Goal: Task Accomplishment & Management: Use online tool/utility

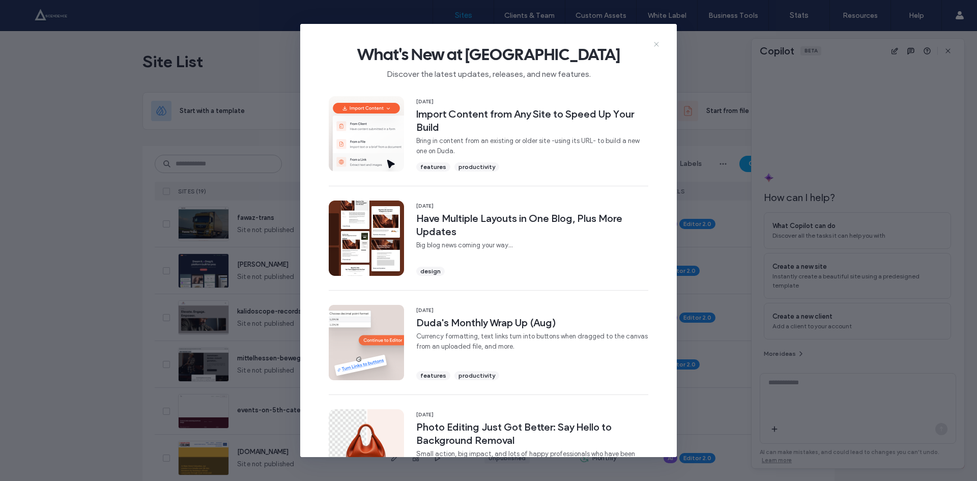
click at [654, 45] on icon at bounding box center [656, 44] width 8 height 8
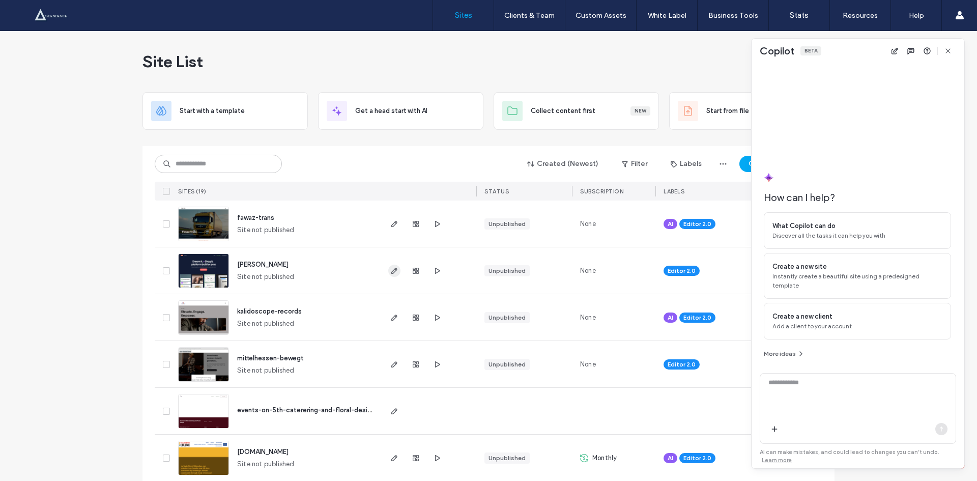
click at [390, 272] on icon "button" at bounding box center [394, 271] width 8 height 8
click at [435, 269] on use "button" at bounding box center [437, 270] width 5 height 6
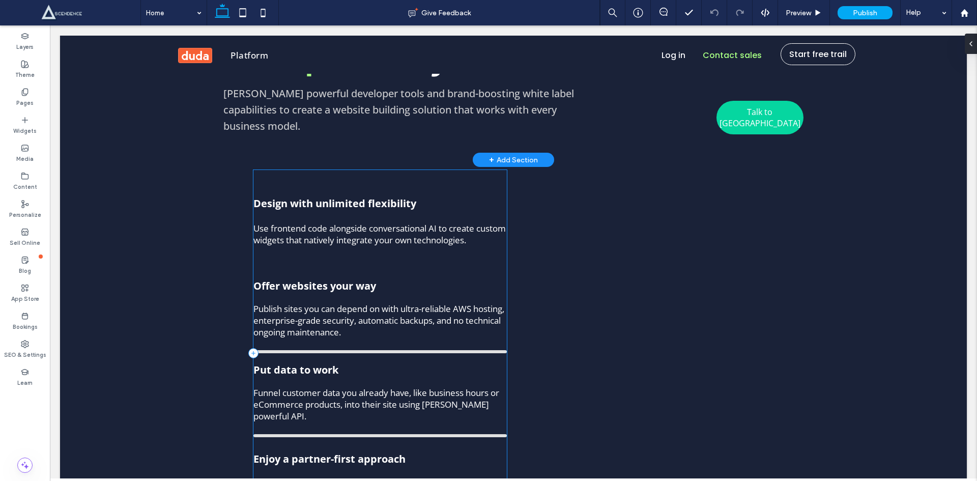
scroll to position [3323, 0]
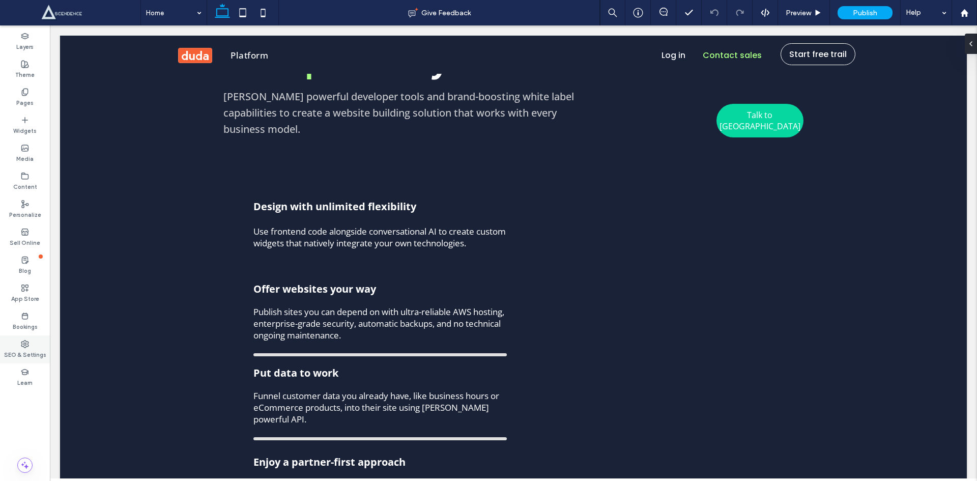
click at [16, 346] on div "SEO & Settings" at bounding box center [25, 349] width 50 height 28
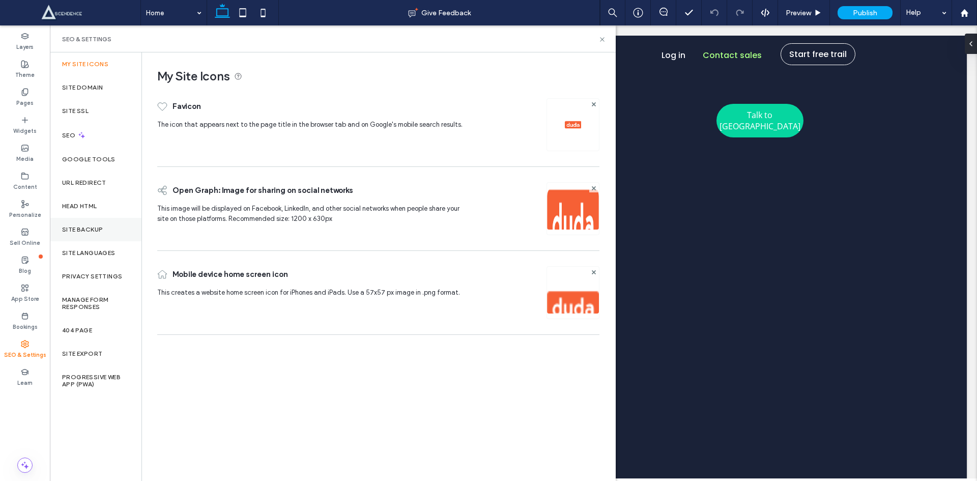
click at [81, 233] on div "Site Backup" at bounding box center [96, 229] width 92 height 23
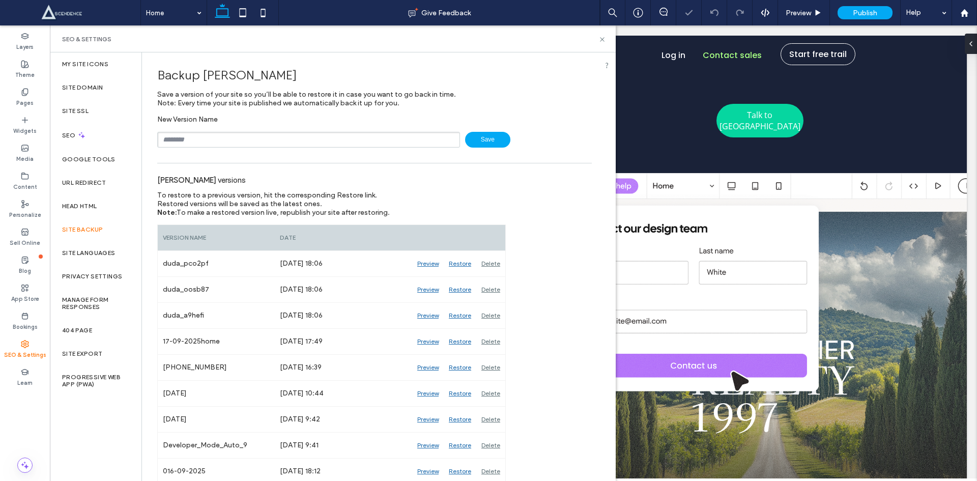
click at [210, 147] on input "text" at bounding box center [308, 140] width 303 height 16
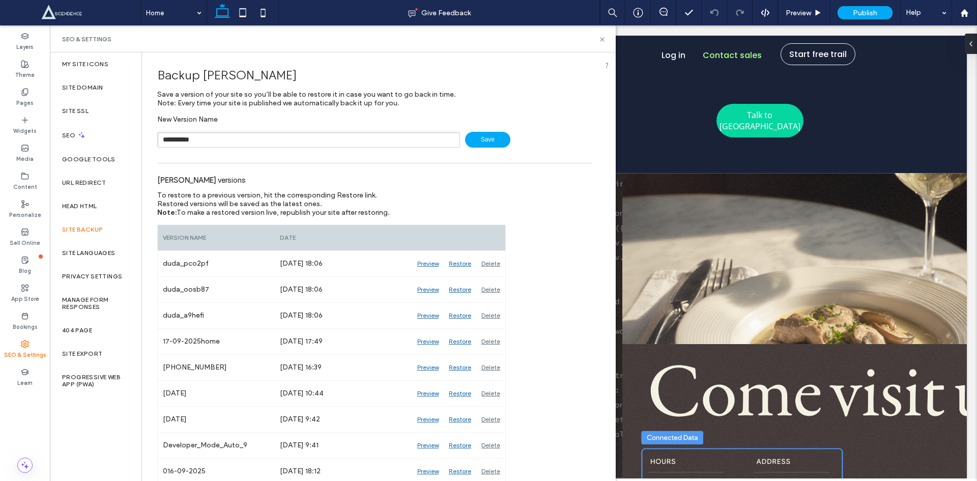
type input "**********"
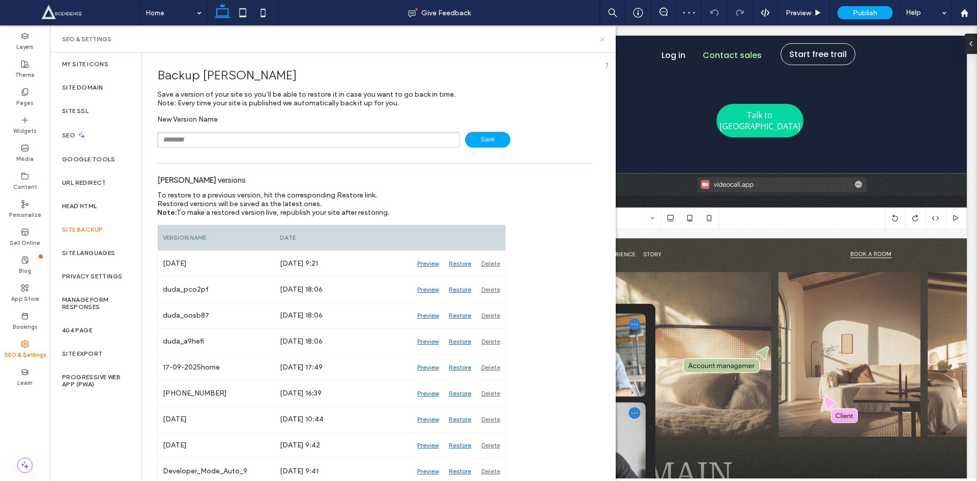
click at [599, 41] on icon at bounding box center [602, 40] width 8 height 8
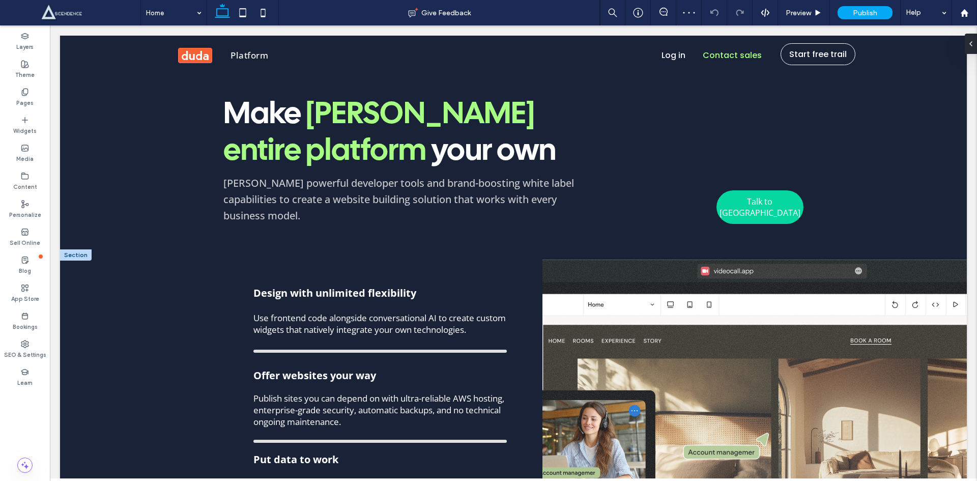
scroll to position [3086, 0]
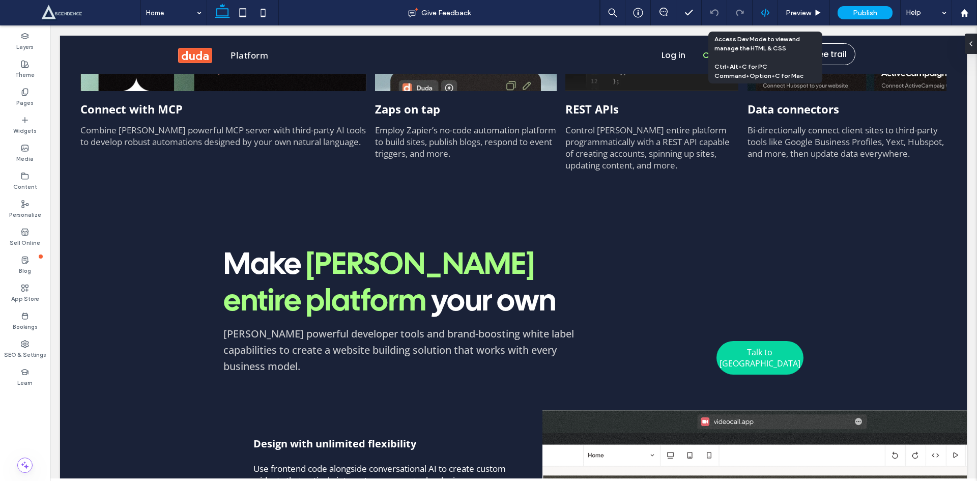
click at [772, 6] on div at bounding box center [764, 12] width 25 height 25
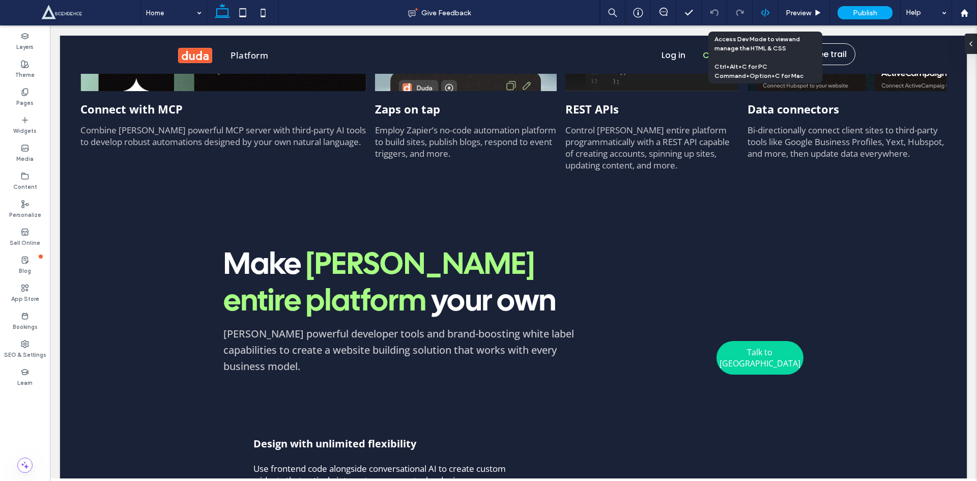
click at [768, 12] on use at bounding box center [764, 13] width 8 height 8
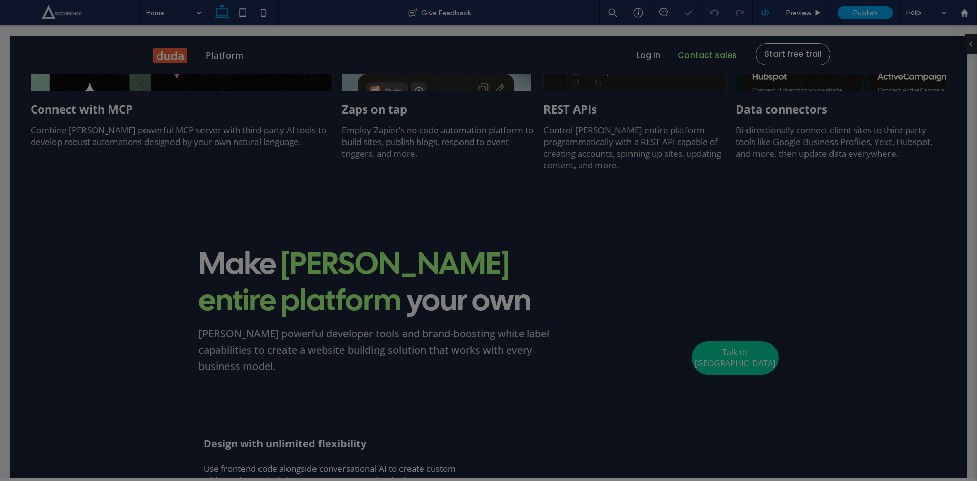
scroll to position [0, 0]
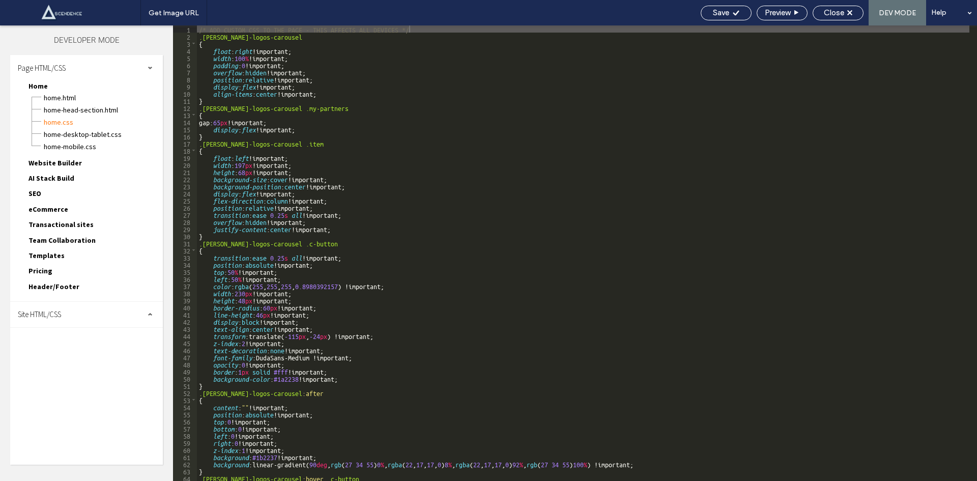
click at [87, 310] on div "Site HTML/CSS" at bounding box center [86, 314] width 153 height 25
click at [84, 353] on span "site.css" at bounding box center [104, 358] width 115 height 10
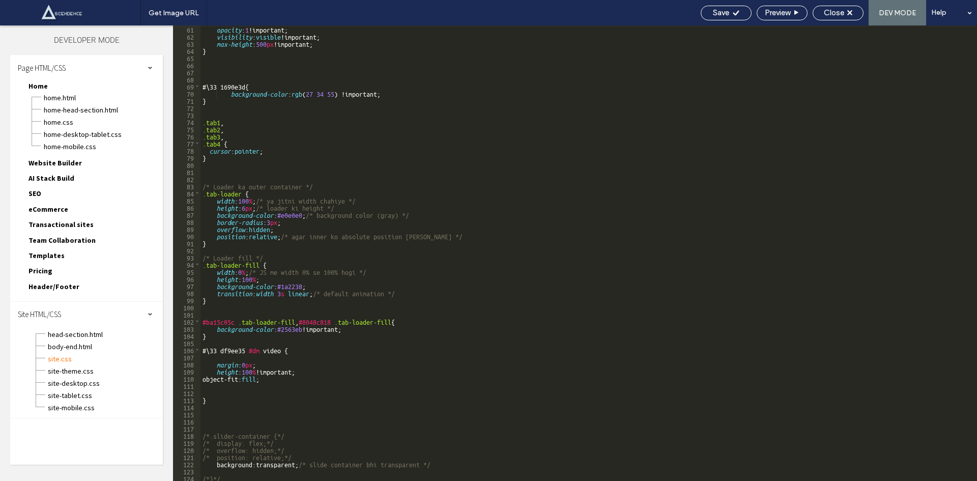
scroll to position [427, 0]
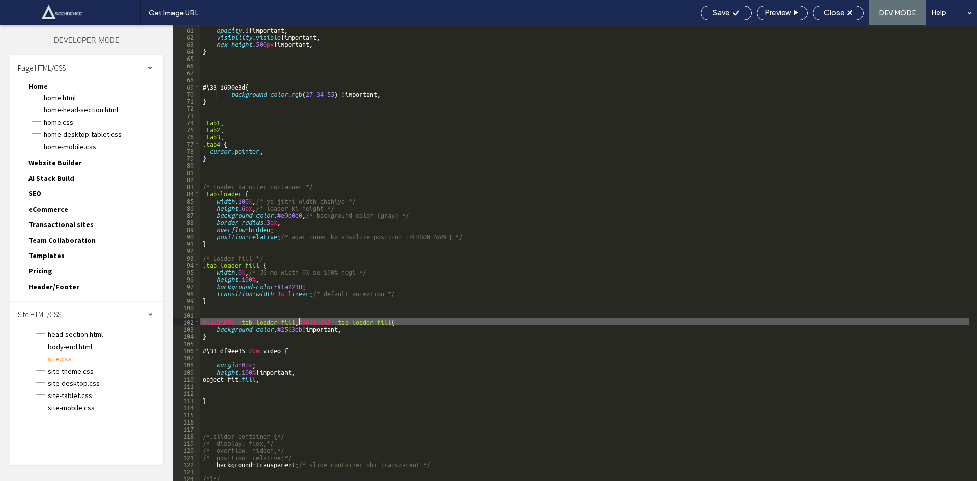
click at [299, 320] on div "opacity : 1 !important; visibility : visible !important; max-height : 500 px !i…" at bounding box center [584, 259] width 769 height 469
click at [298, 321] on div "opacity : 1 !important; visibility : visible !important; max-height : 500 px !i…" at bounding box center [584, 259] width 769 height 469
click at [299, 323] on div "opacity : 1 !important; visibility : visible !important; max-height : 500 px !i…" at bounding box center [584, 259] width 769 height 469
click at [201, 319] on div "opacity : 1 !important; visibility : visible !important; max-height : 500 px !i…" at bounding box center [584, 259] width 769 height 469
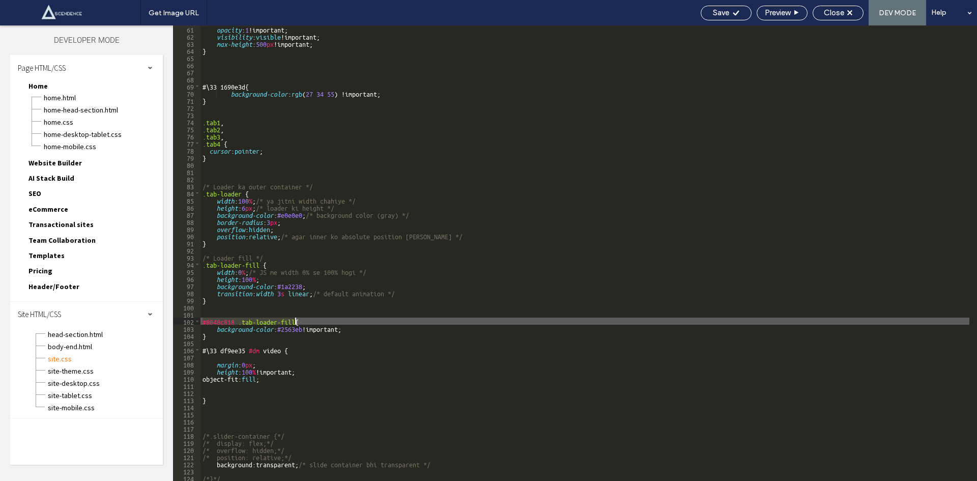
click at [294, 319] on div "opacity : 1 !important; visibility : visible !important; max-height : 500 px !i…" at bounding box center [584, 259] width 769 height 469
click at [295, 320] on div "opacity : 1 !important; visibility : visible !important; max-height : 500 px !i…" at bounding box center [584, 252] width 769 height 455
type textarea "**"
click at [828, 13] on span "Close" at bounding box center [833, 12] width 20 height 9
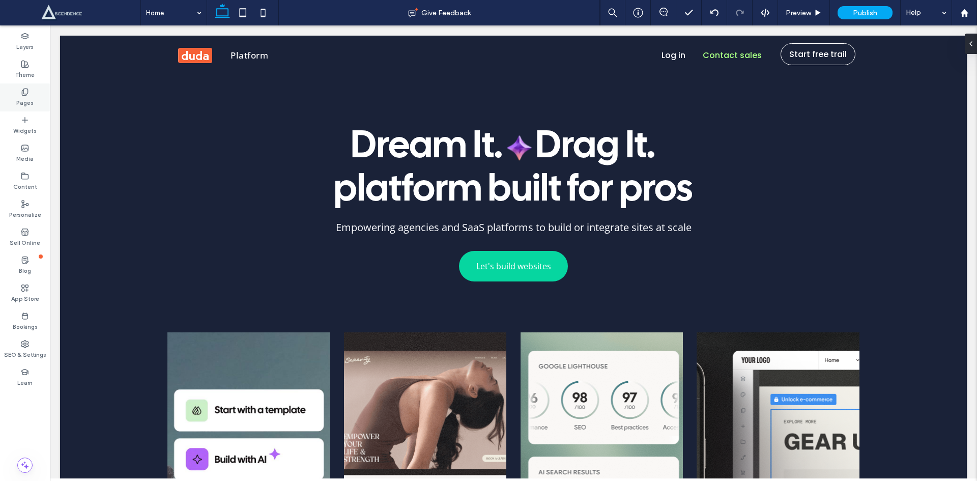
click at [28, 96] on label "Pages" at bounding box center [24, 101] width 17 height 11
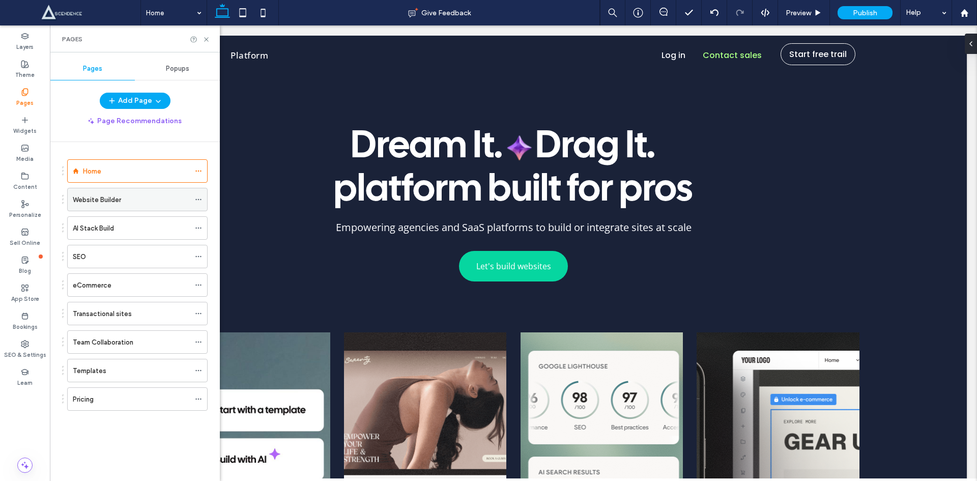
click at [140, 198] on div "Website Builder" at bounding box center [131, 199] width 117 height 11
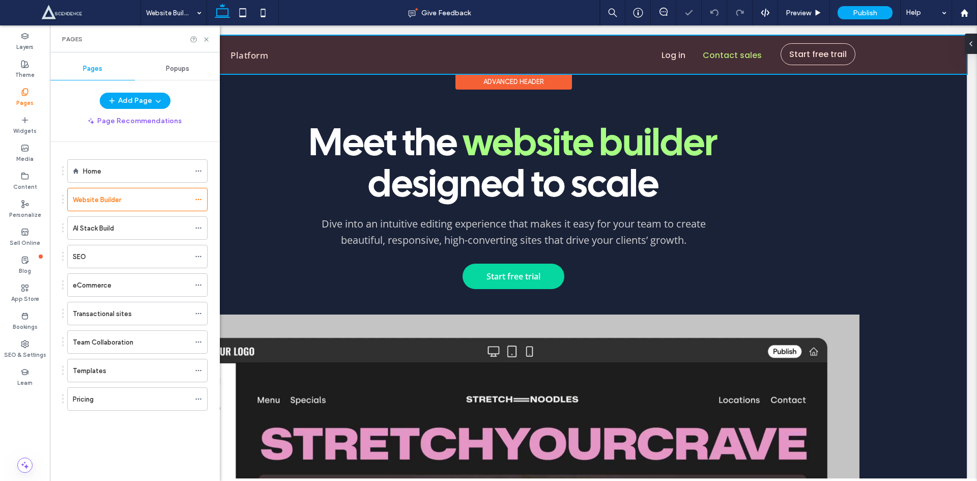
scroll to position [119, 0]
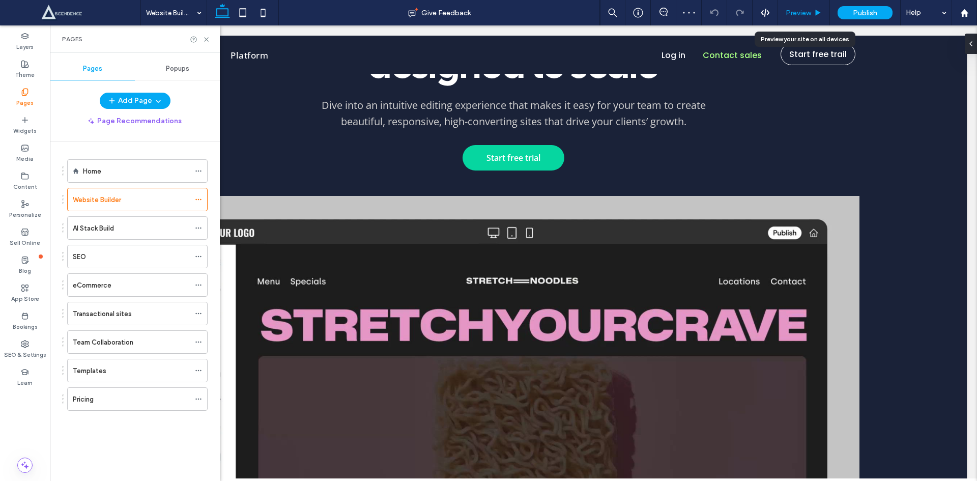
click at [788, 18] on div "Preview" at bounding box center [804, 12] width 52 height 25
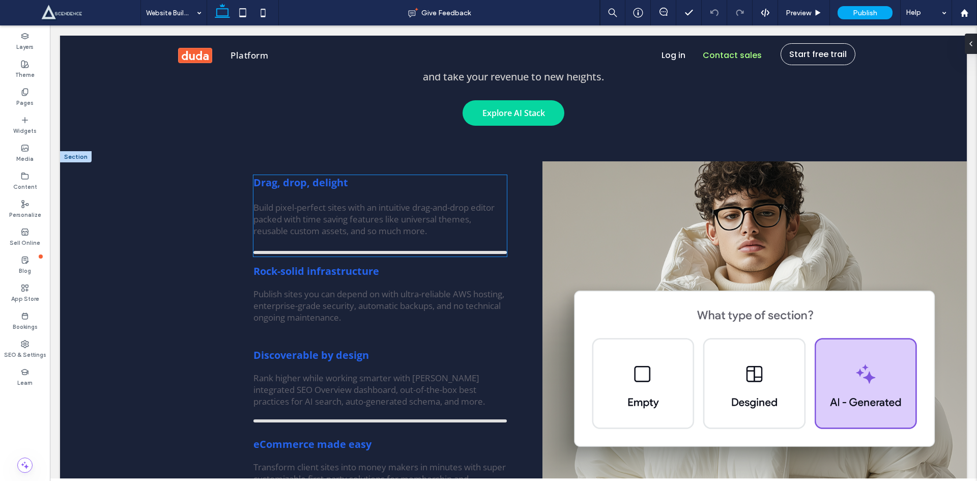
scroll to position [2374, 0]
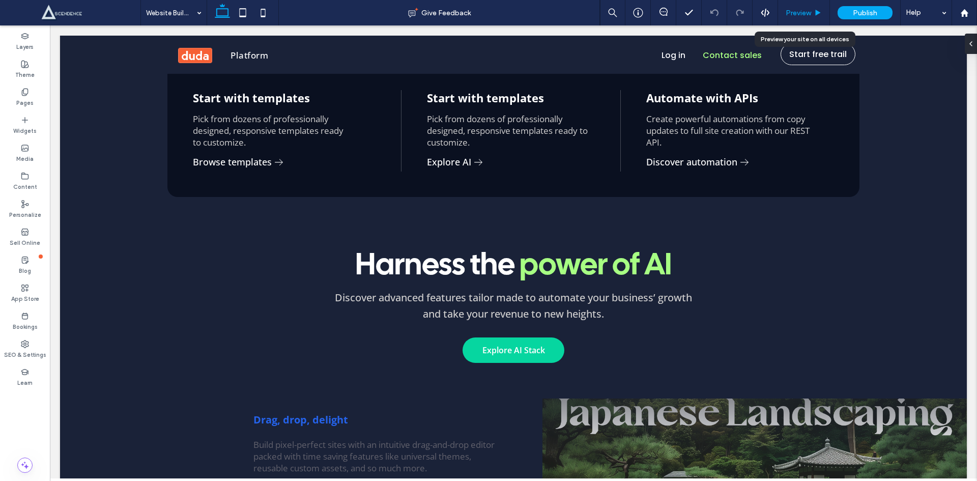
click at [795, 19] on div "Preview" at bounding box center [804, 12] width 52 height 25
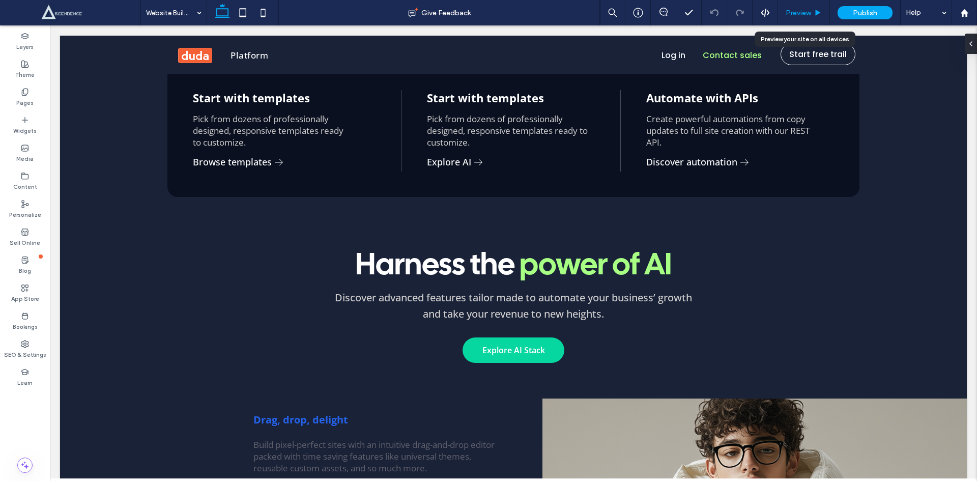
click at [809, 14] on span "Preview" at bounding box center [797, 13] width 25 height 9
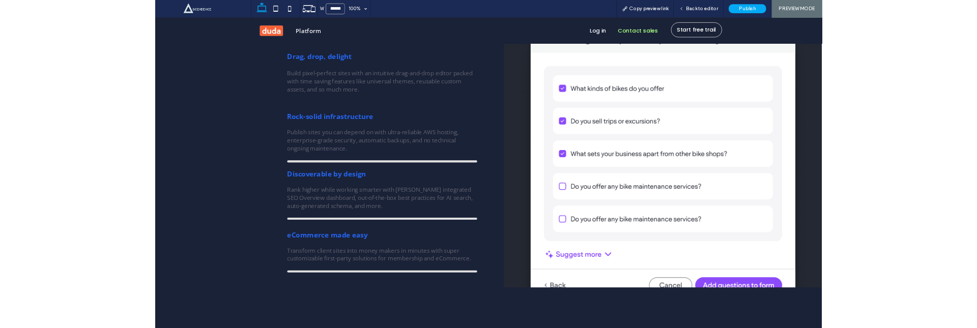
scroll to position [2601, 0]
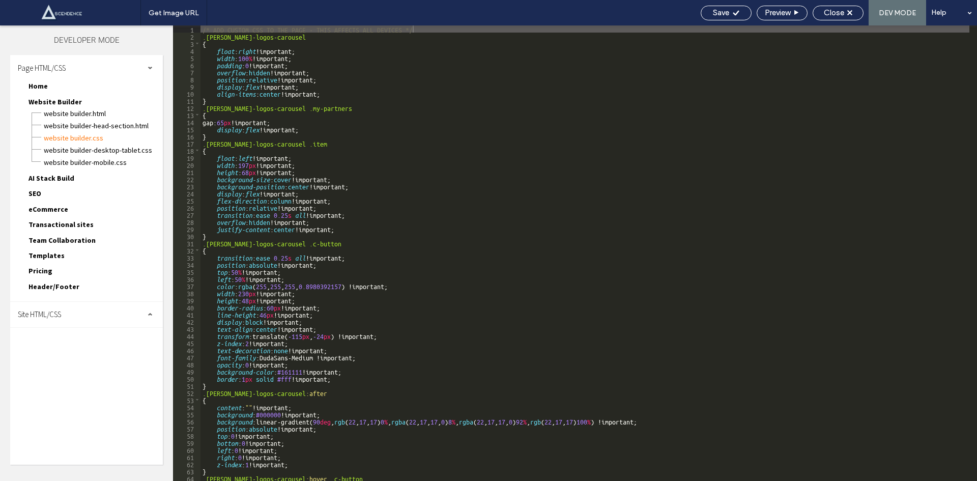
click at [77, 314] on div "Site HTML/CSS" at bounding box center [86, 314] width 153 height 25
click at [77, 359] on span "site.css" at bounding box center [104, 358] width 115 height 10
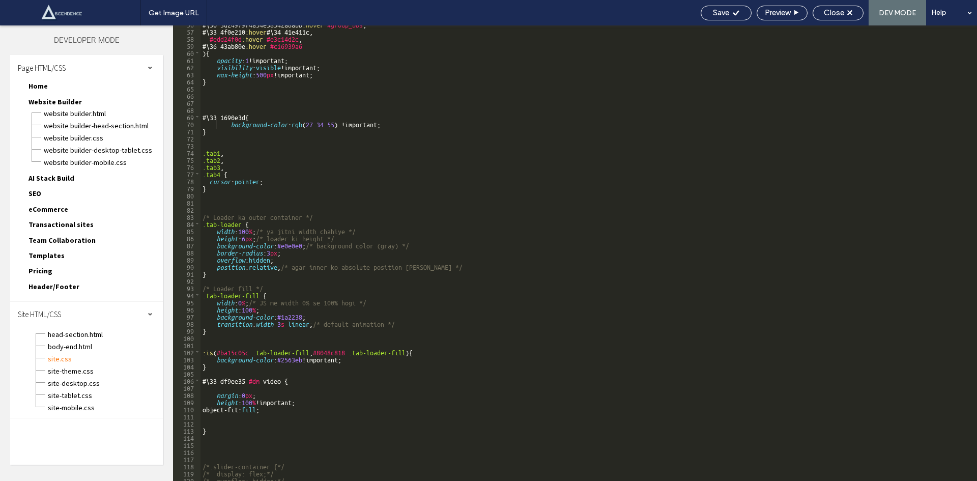
scroll to position [427, 0]
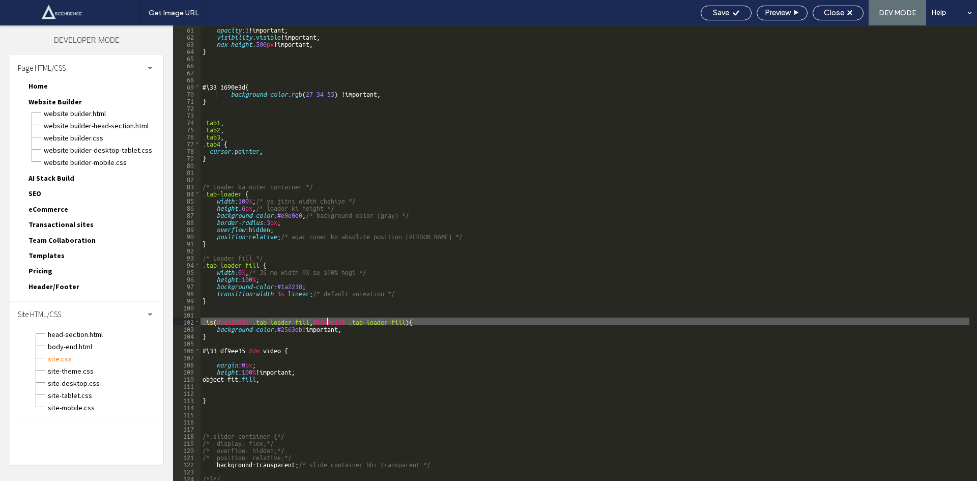
click at [328, 319] on div "opacity : 1 !important; visibility : visible !important; max-height : 500 px !i…" at bounding box center [584, 259] width 769 height 469
click at [55, 344] on span "body-end.html" at bounding box center [104, 346] width 115 height 10
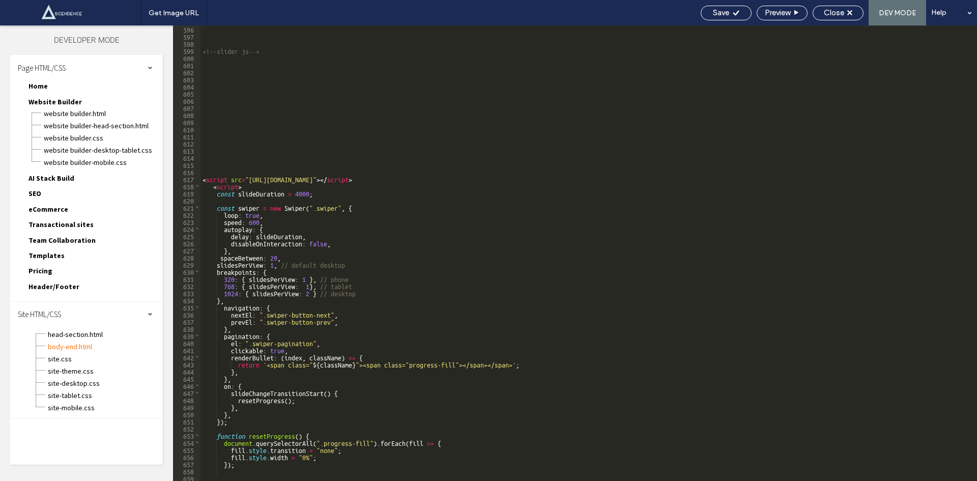
scroll to position [4242, 0]
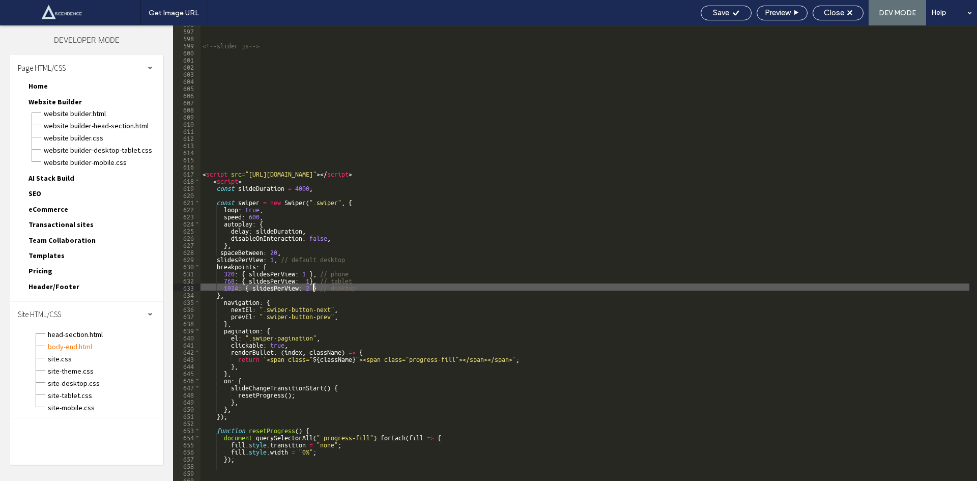
click at [311, 283] on div "<!--slider js--> < script src = "https://cdn.jsdelivr.net/npm/swiper@10/swiper-…" at bounding box center [584, 254] width 769 height 469
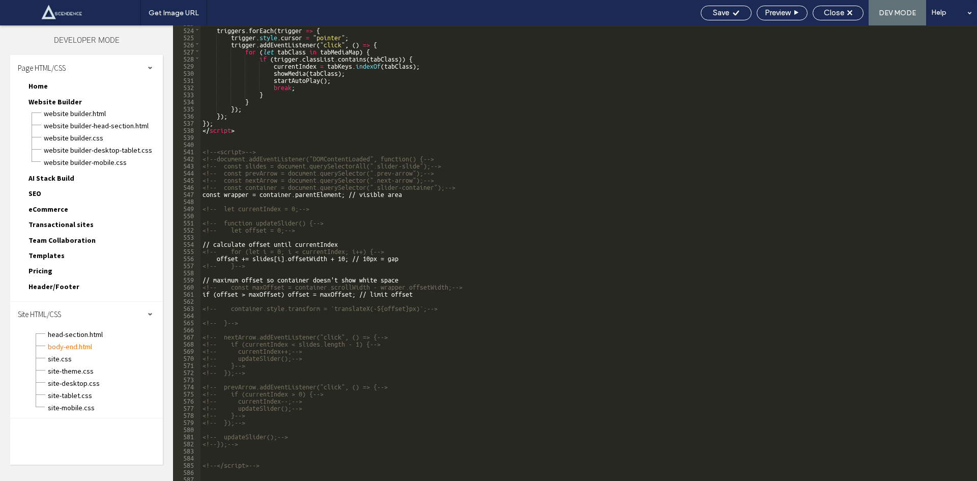
scroll to position [0, 0]
click at [208, 141] on div "triggers . forEach ( trigger => { trigger . style . cursor = "pointer" ; trigge…" at bounding box center [584, 253] width 769 height 469
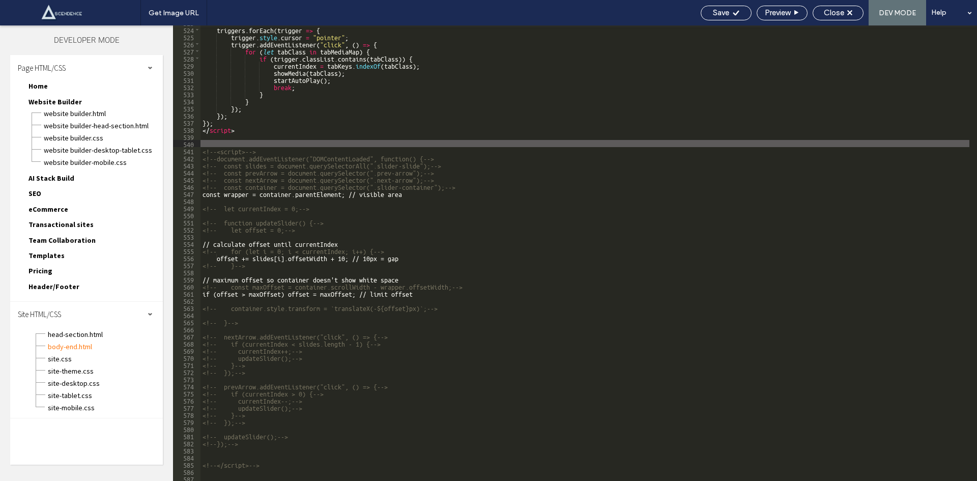
scroll to position [3785, 0]
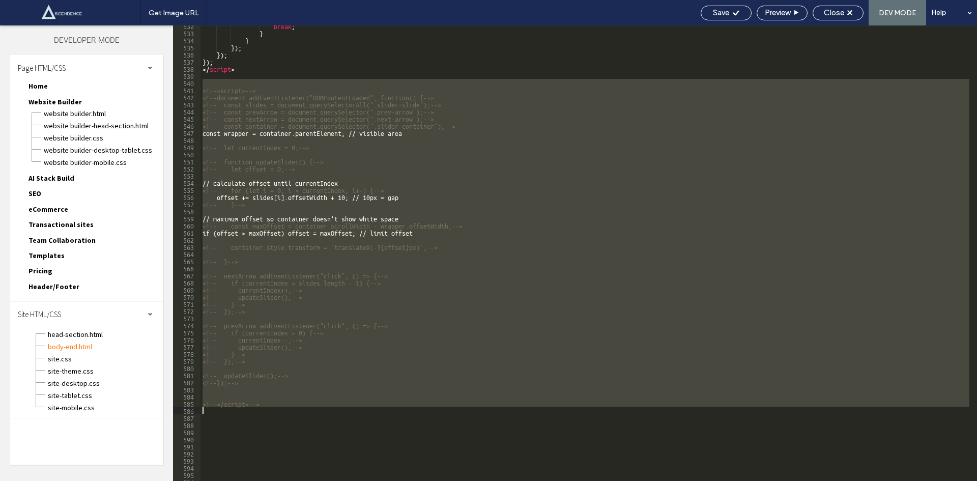
click at [254, 410] on div "break ; } } }) ; }) ; }) ; </ script > <!--<script>--> <!--document.addEventLis…" at bounding box center [584, 256] width 769 height 469
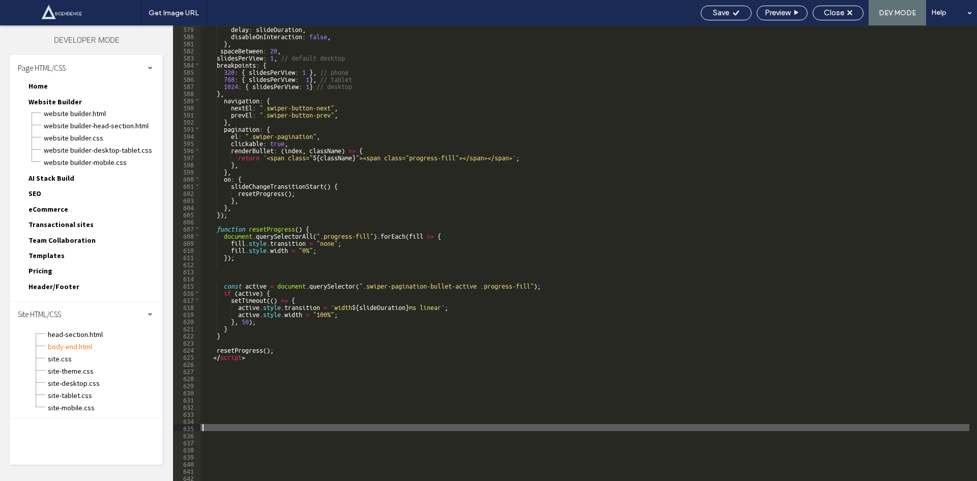
click at [263, 426] on div "delay : slideDuration , disableOnInteraction : false , } , spaceBetween : 20 , …" at bounding box center [584, 259] width 769 height 469
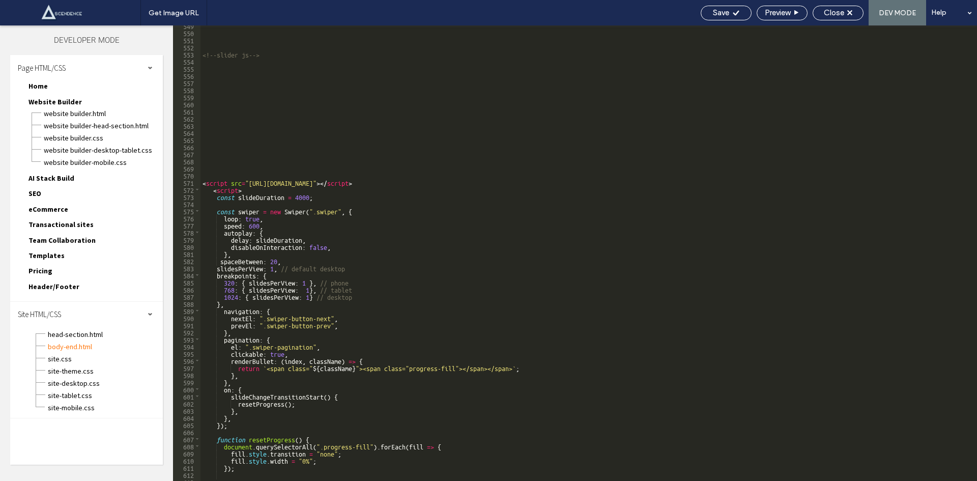
scroll to position [3906, 0]
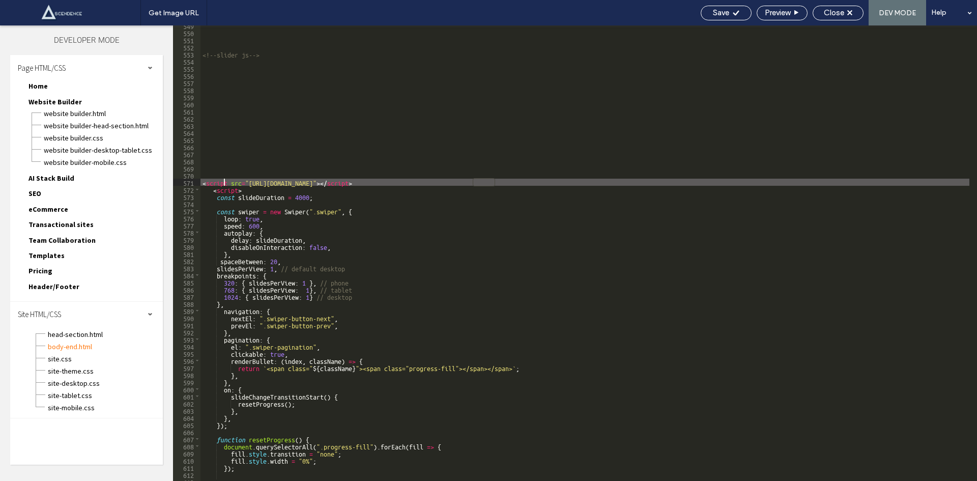
click at [224, 181] on div "<!--slider js--> < script src = "https://cdn.jsdelivr.net/npm/swiper@10/swiper-…" at bounding box center [584, 256] width 769 height 469
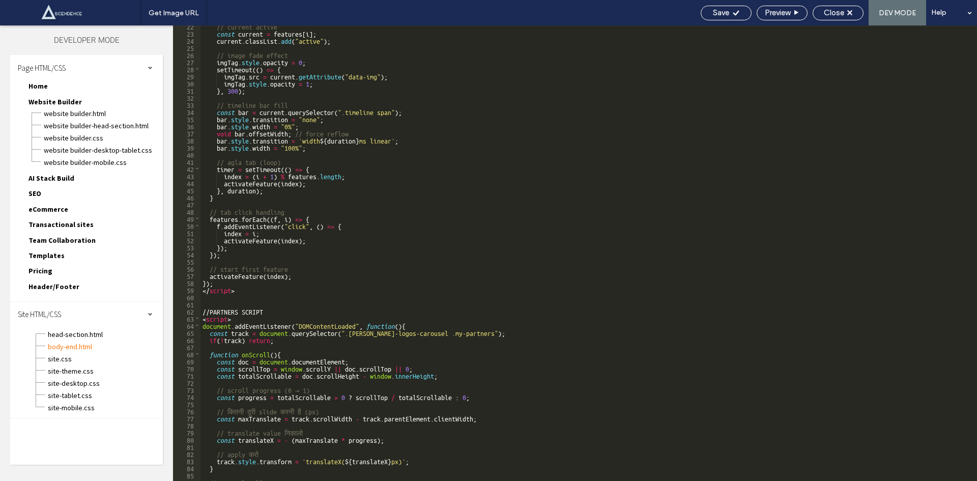
scroll to position [0, 0]
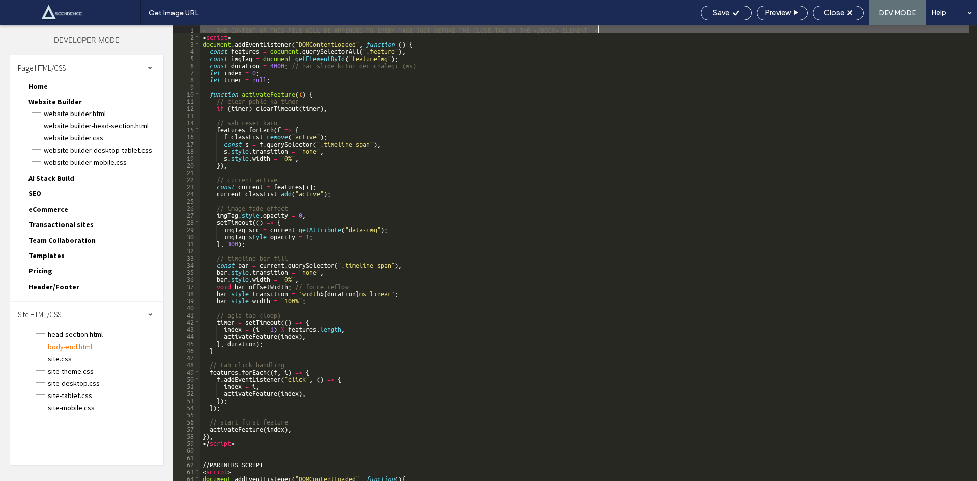
click at [629, 29] on div "<!--THE CONTENT OF THIS FILE WILL BE APPENDED TO EVERY PAGE JUST BEFORE THE CLO…" at bounding box center [584, 259] width 769 height 469
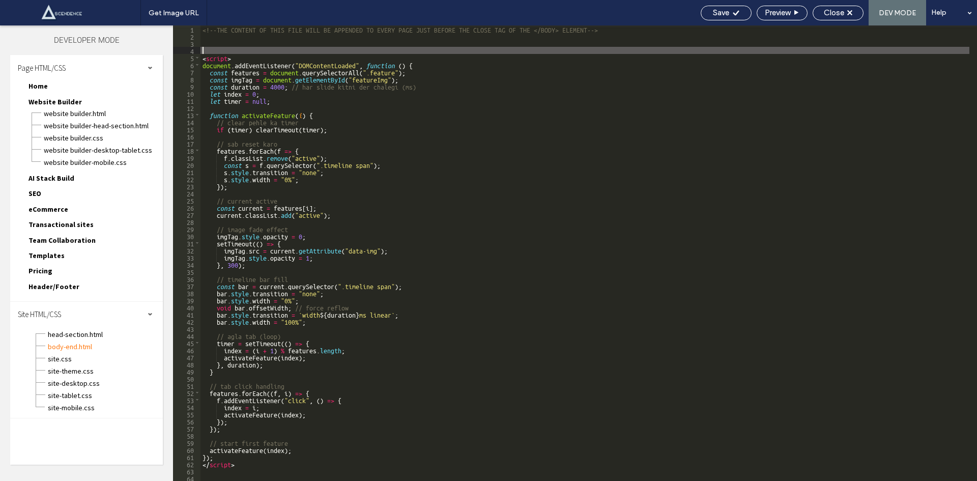
paste textarea
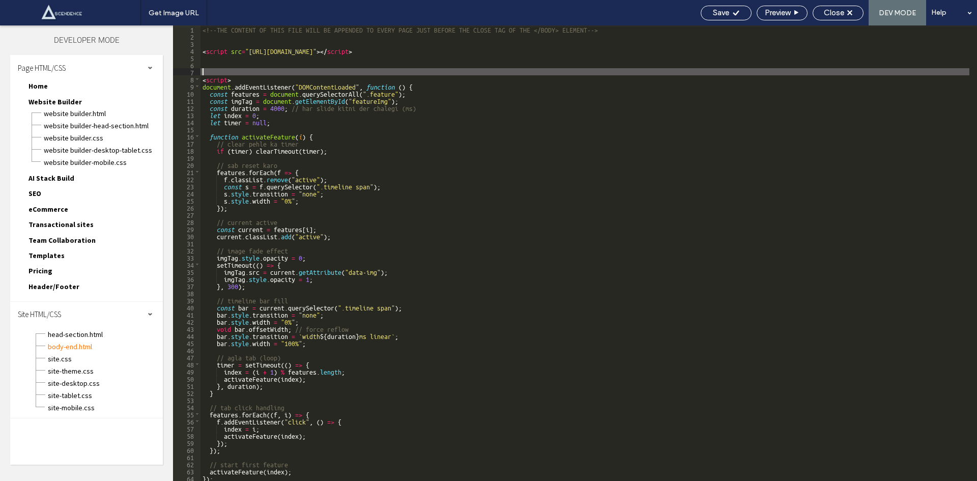
scroll to position [31, 0]
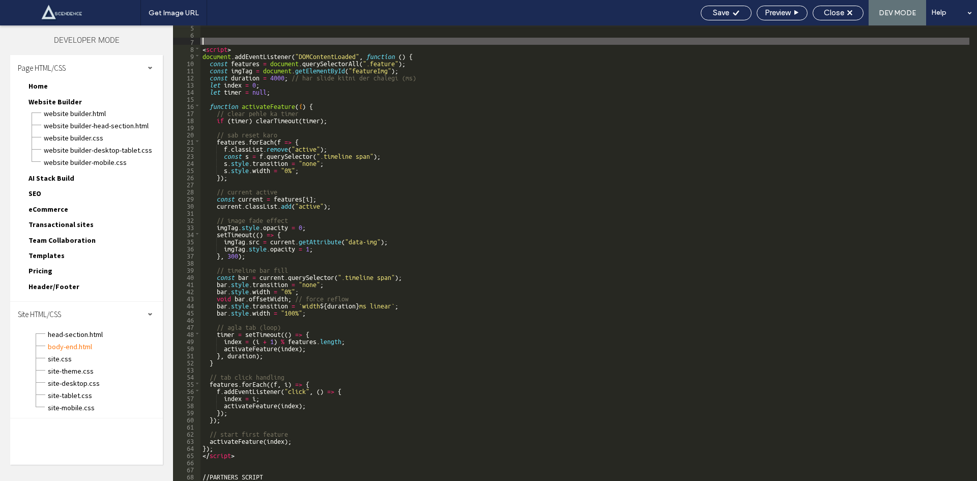
click at [360, 276] on div "< script > document . addEventListener ( "DOMContentLoaded" , function ( ) { co…" at bounding box center [584, 257] width 769 height 469
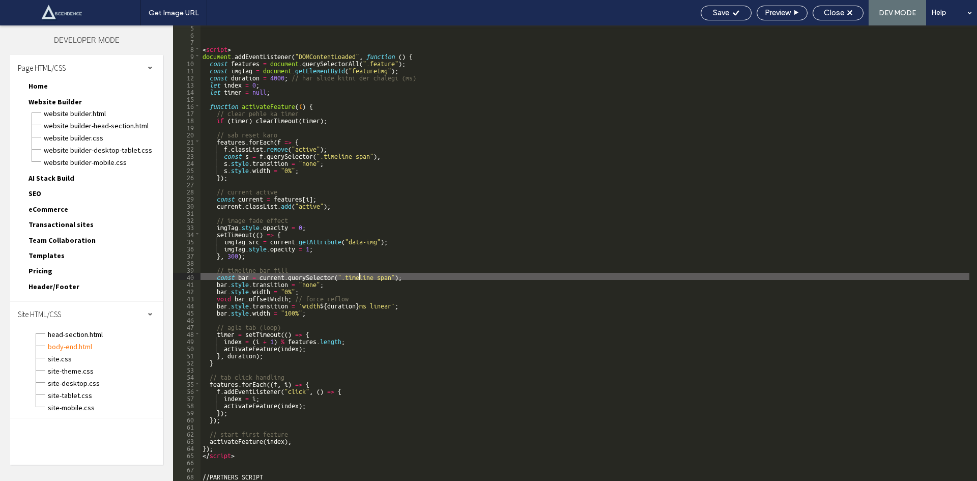
click at [360, 276] on div "< script > document . addEventListener ( "DOMContentLoaded" , function ( ) { co…" at bounding box center [584, 257] width 769 height 469
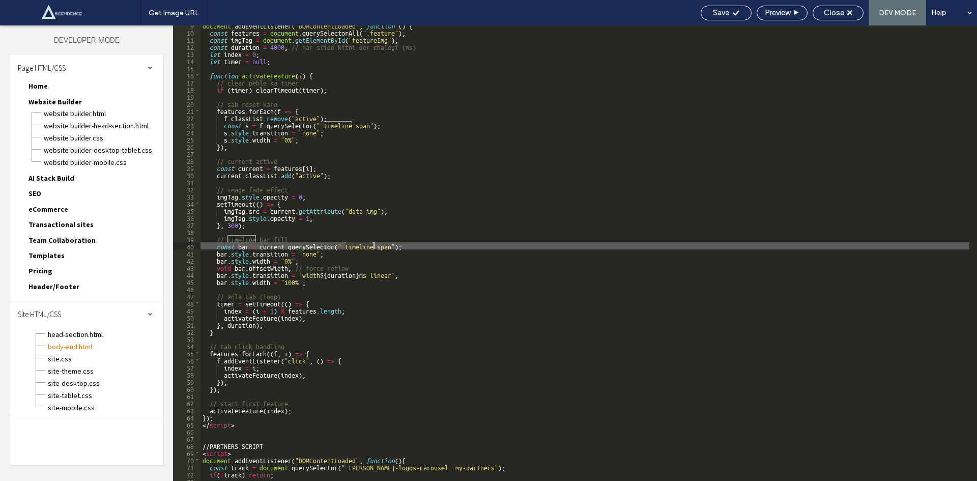
scroll to position [61, 0]
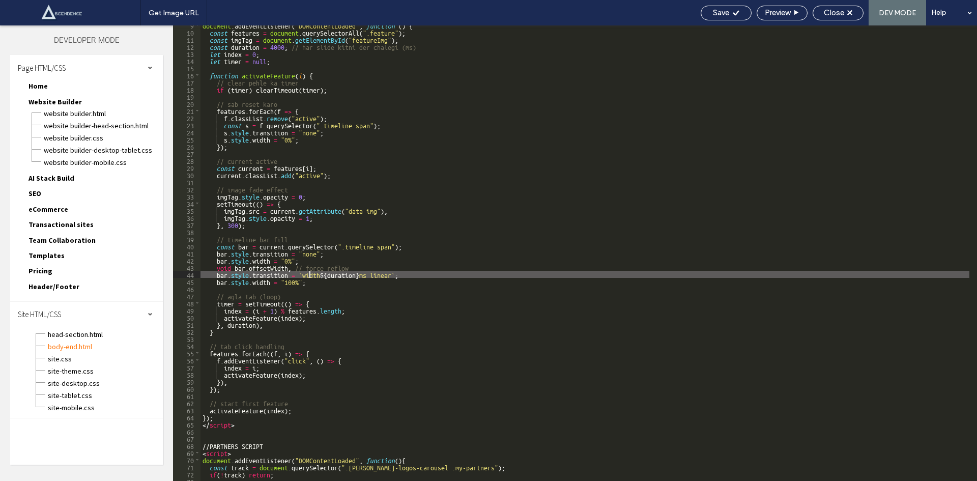
click at [310, 277] on div "document . addEventListener ( "DOMContentLoaded" , function ( ) { const feature…" at bounding box center [584, 255] width 769 height 469
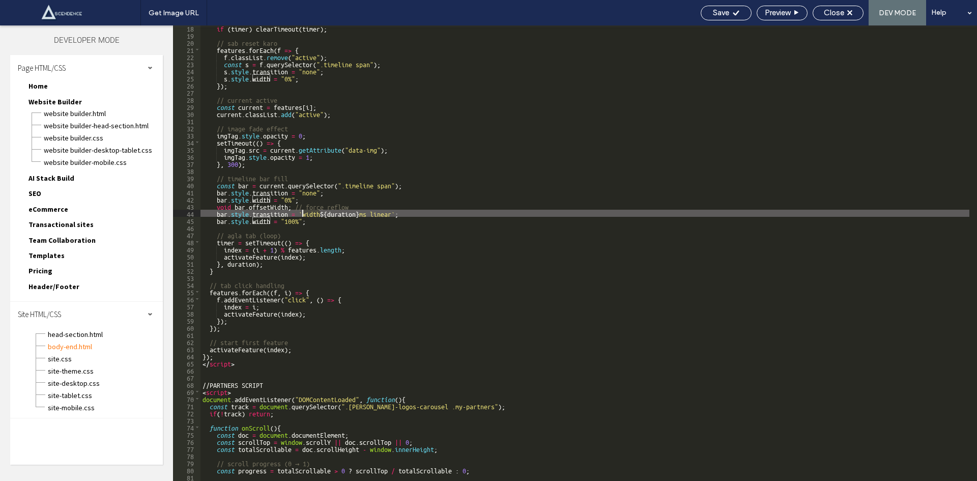
scroll to position [183, 0]
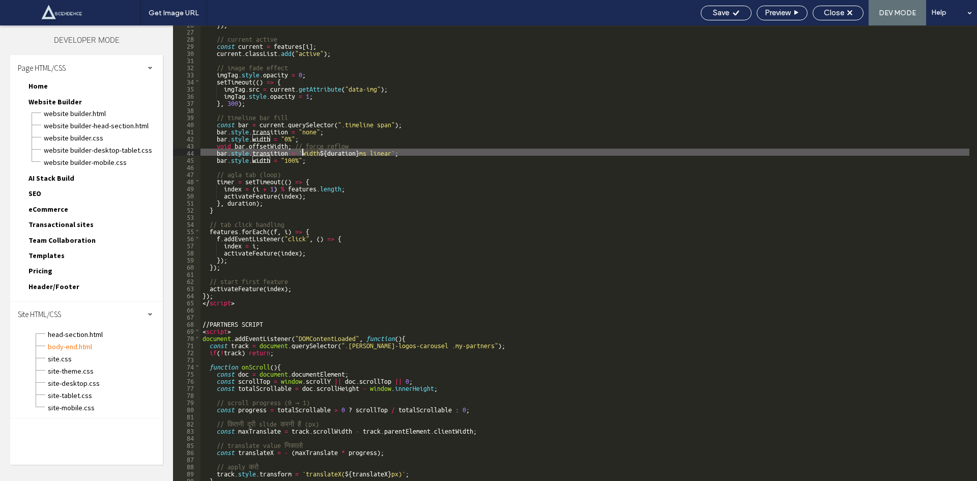
click at [257, 309] on div "}) ; // current active const current = features [ i ] ; current . classList . a…" at bounding box center [584, 254] width 769 height 469
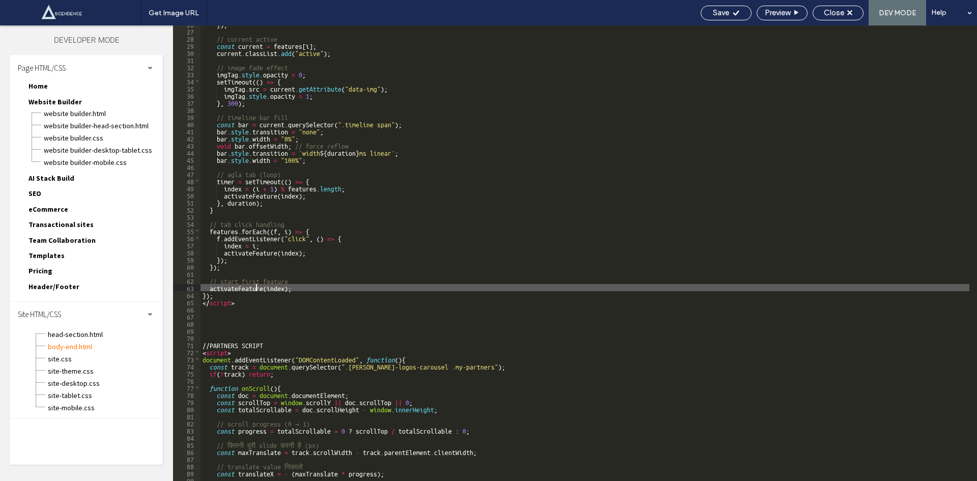
click at [254, 285] on div "}) ; // current active const current = features [ i ] ; current . classList . a…" at bounding box center [584, 254] width 769 height 469
click at [259, 250] on div "}) ; // current active const current = features [ i ] ; current . classList . a…" at bounding box center [584, 254] width 769 height 469
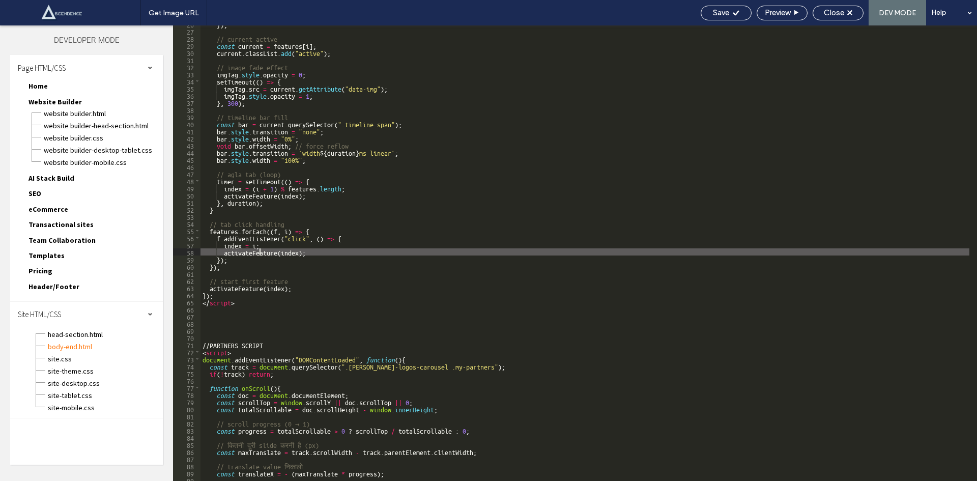
click at [259, 250] on div "}) ; // current active const current = features [ i ] ; current . classList . a…" at bounding box center [584, 254] width 769 height 469
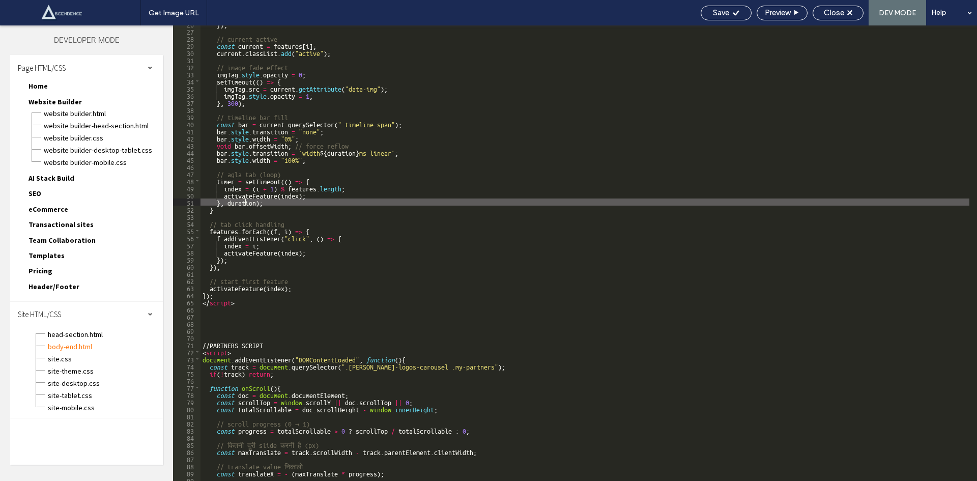
click at [247, 198] on div "}) ; // current active const current = features [ i ] ; current . classList . a…" at bounding box center [584, 254] width 769 height 469
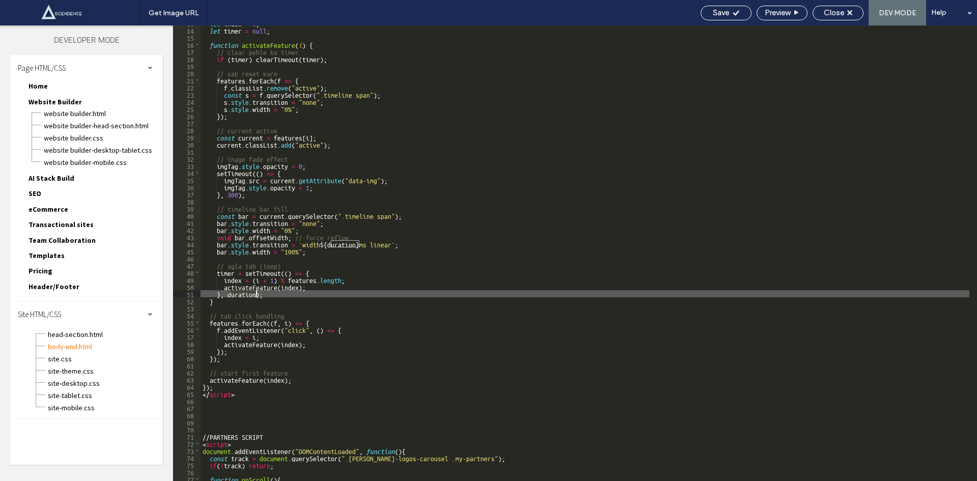
scroll to position [31, 0]
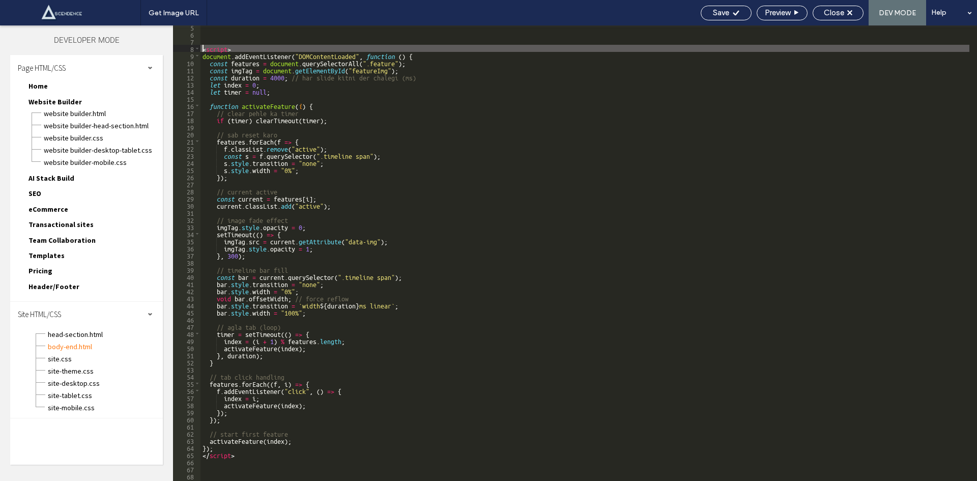
click at [200, 51] on div "< script > document . addEventListener ( "DOMContentLoaded" , function ( ) { co…" at bounding box center [584, 257] width 769 height 469
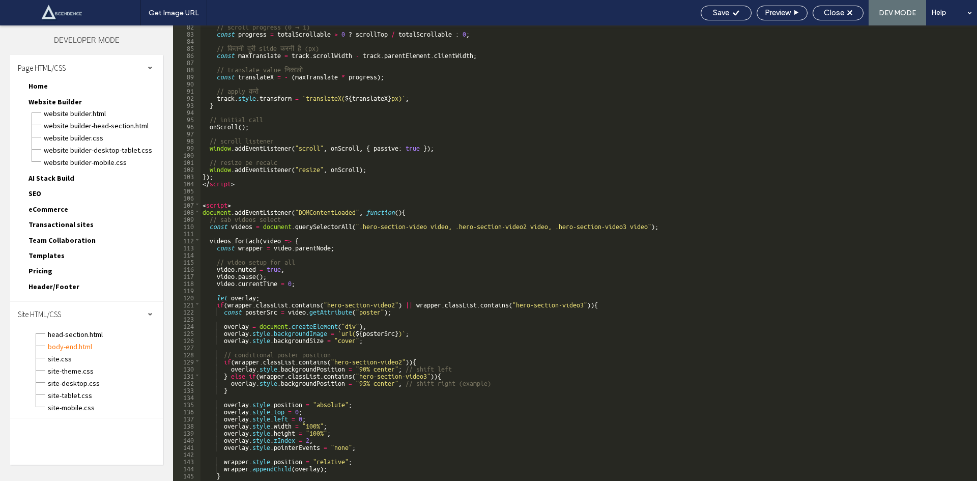
scroll to position [580, 0]
click at [258, 191] on div "// scroll progress (0 → 1) const progress = totalScrollable > 0 ? scrollTop / t…" at bounding box center [584, 256] width 769 height 469
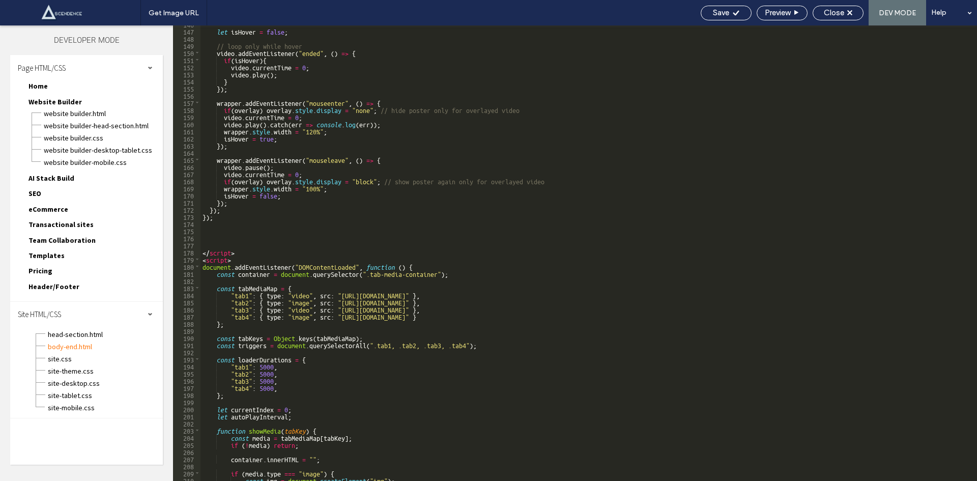
scroll to position [1038, 0]
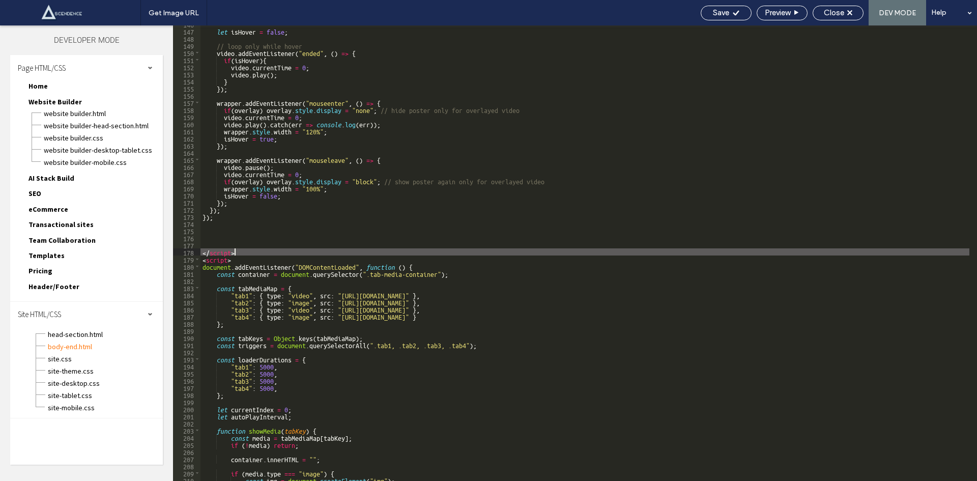
click at [247, 252] on div "let isHover = false ; // loop only while hover video . addEventListener ( "ende…" at bounding box center [584, 254] width 769 height 469
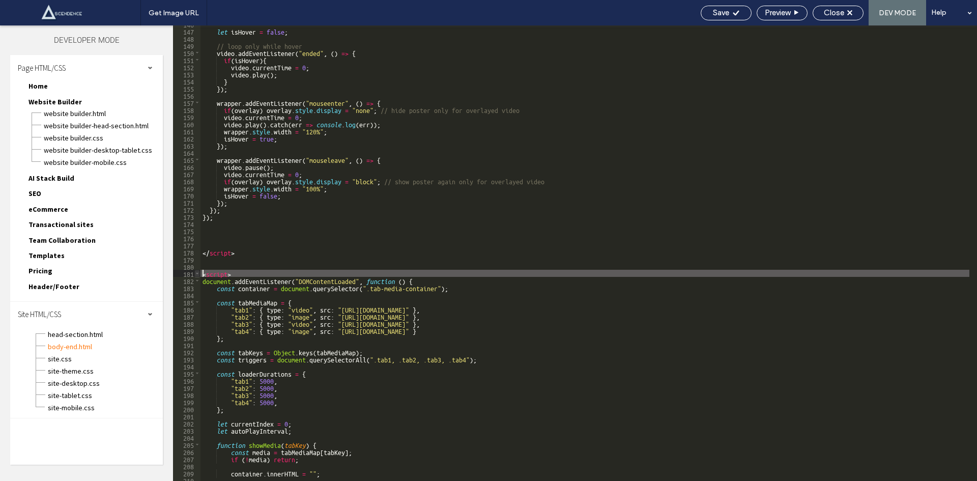
click at [196, 272] on span at bounding box center [197, 273] width 6 height 7
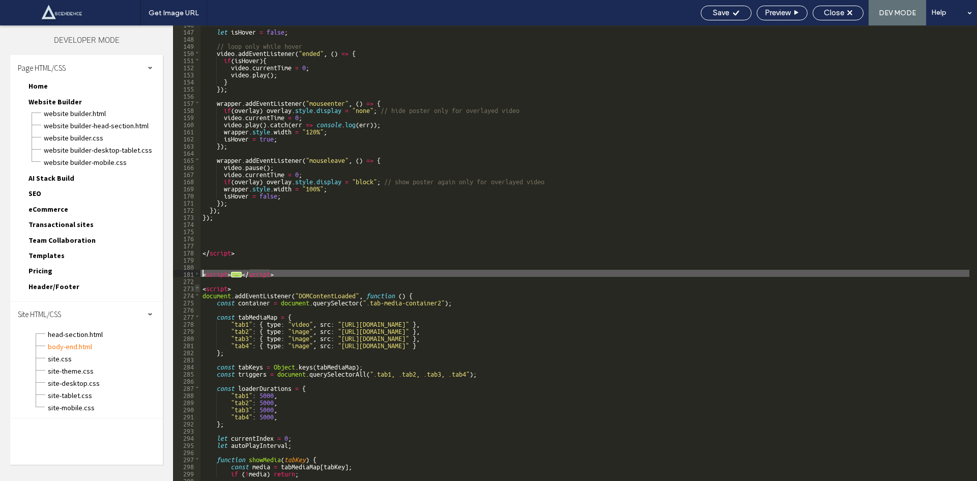
click at [197, 285] on span at bounding box center [197, 287] width 6 height 7
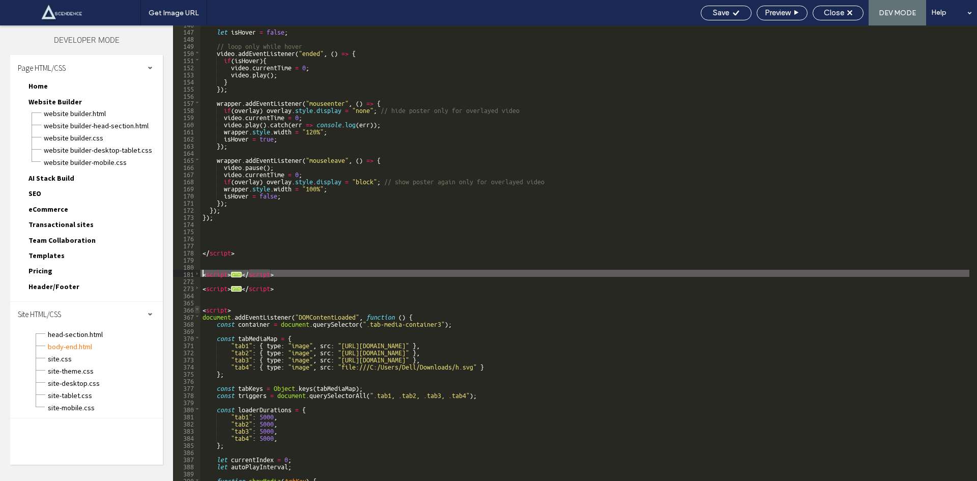
click at [197, 310] on span at bounding box center [197, 308] width 6 height 7
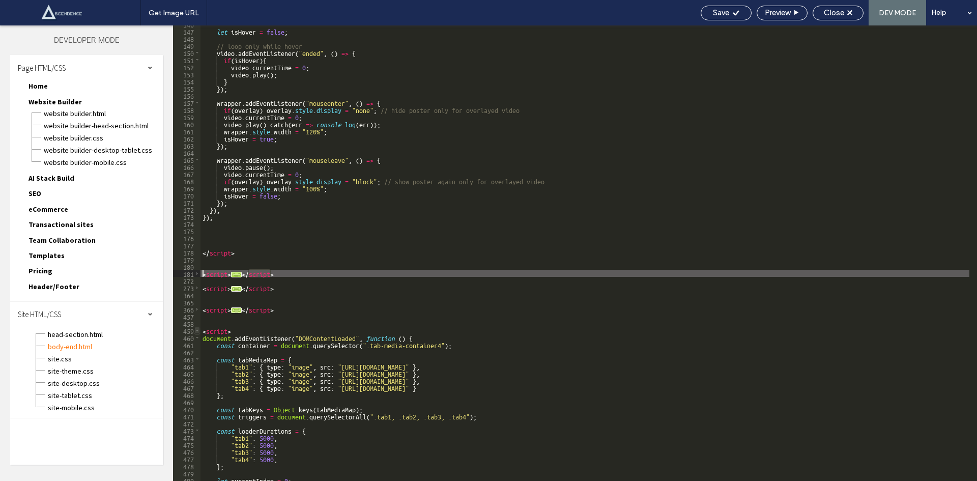
click at [198, 332] on span at bounding box center [197, 330] width 6 height 7
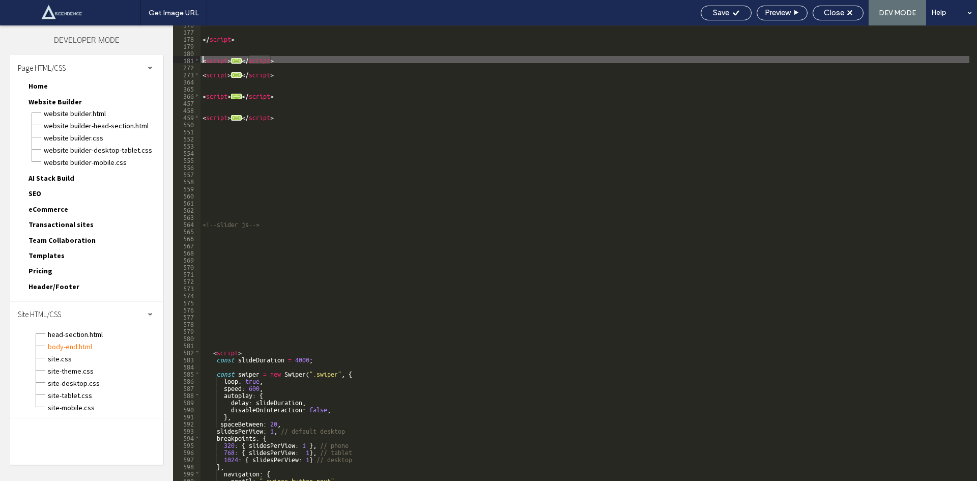
scroll to position [1251, 0]
click at [197, 352] on span at bounding box center [197, 351] width 6 height 7
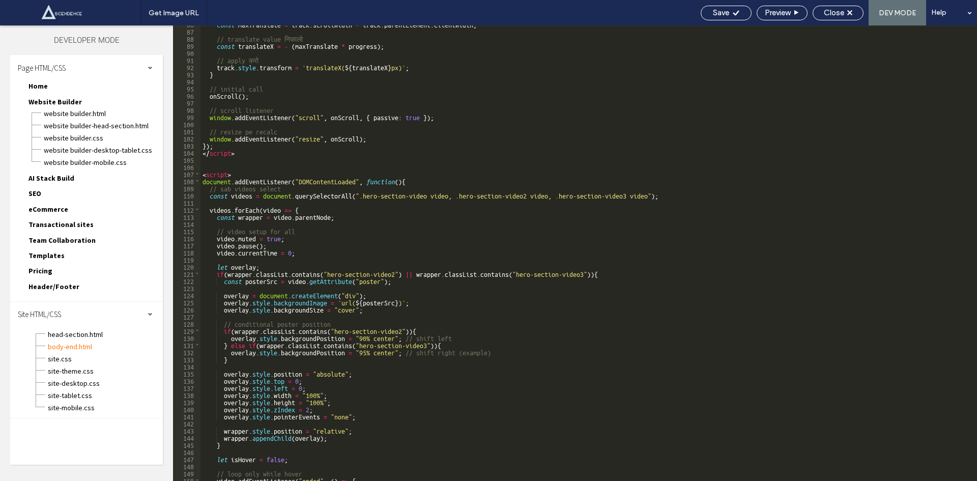
scroll to position [610, 0]
click at [196, 174] on span at bounding box center [197, 173] width 6 height 7
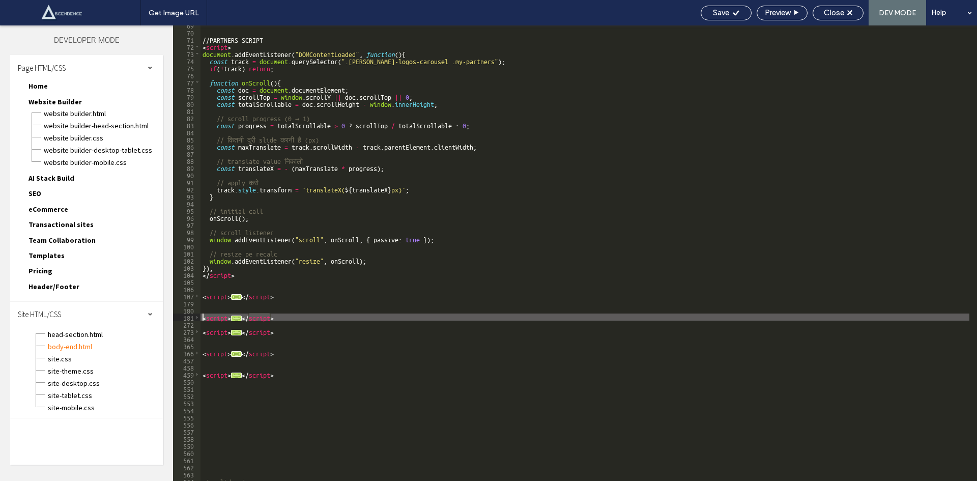
scroll to position [366, 0]
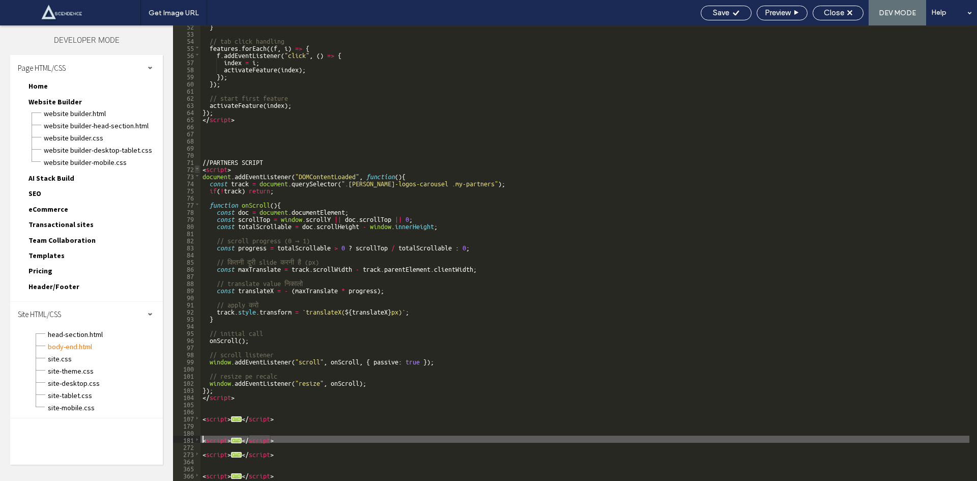
click at [195, 167] on span at bounding box center [197, 168] width 6 height 7
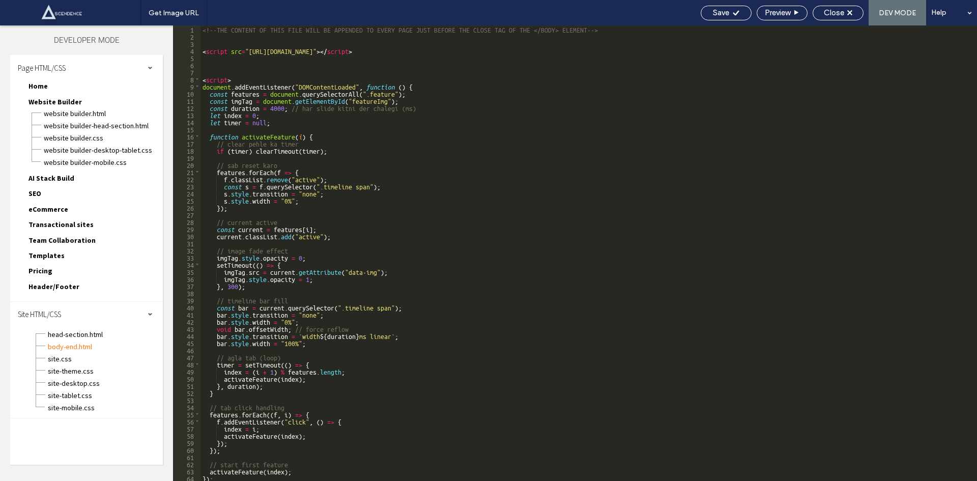
scroll to position [0, 0]
click at [196, 79] on span at bounding box center [197, 78] width 6 height 7
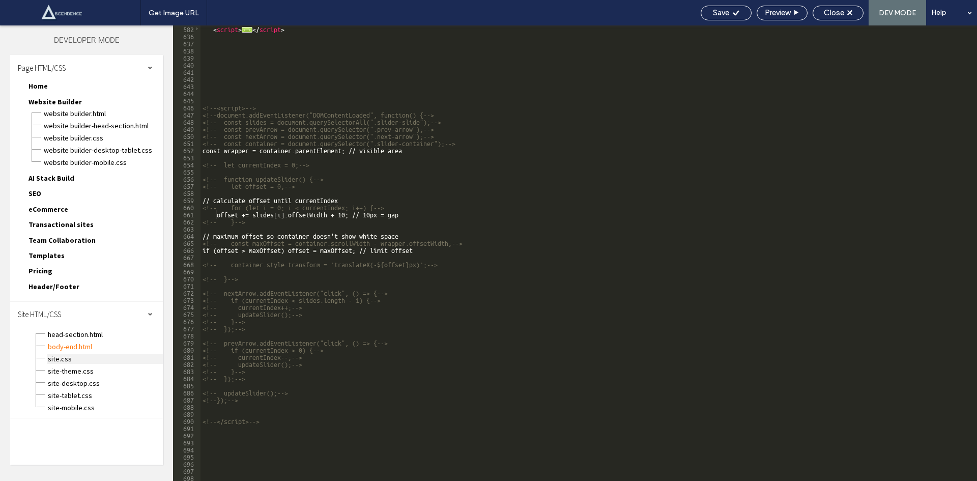
click at [71, 356] on span "site.css" at bounding box center [104, 358] width 115 height 10
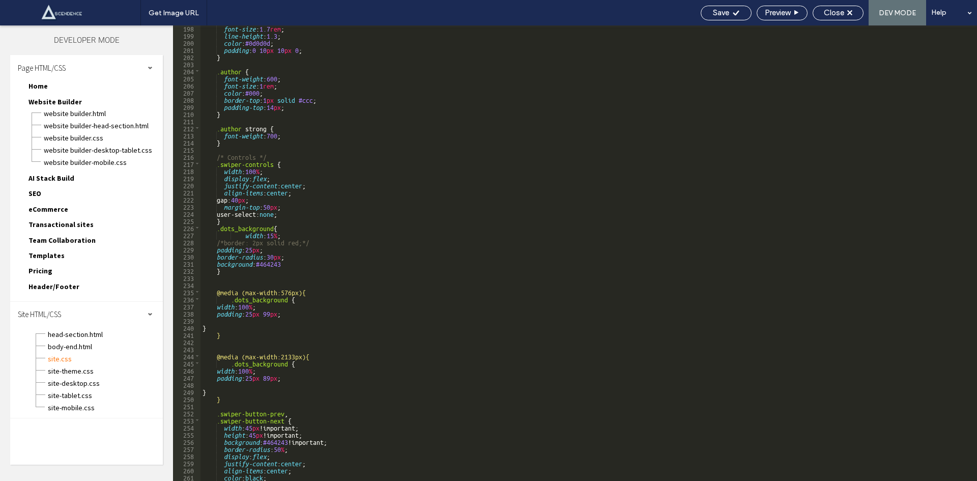
scroll to position [1404, 0]
click at [290, 355] on div "font-size : 1.7 rem ; line-height : 1.3 ; color : #0d0d0d ; padding : 0 10 px 1…" at bounding box center [584, 258] width 769 height 469
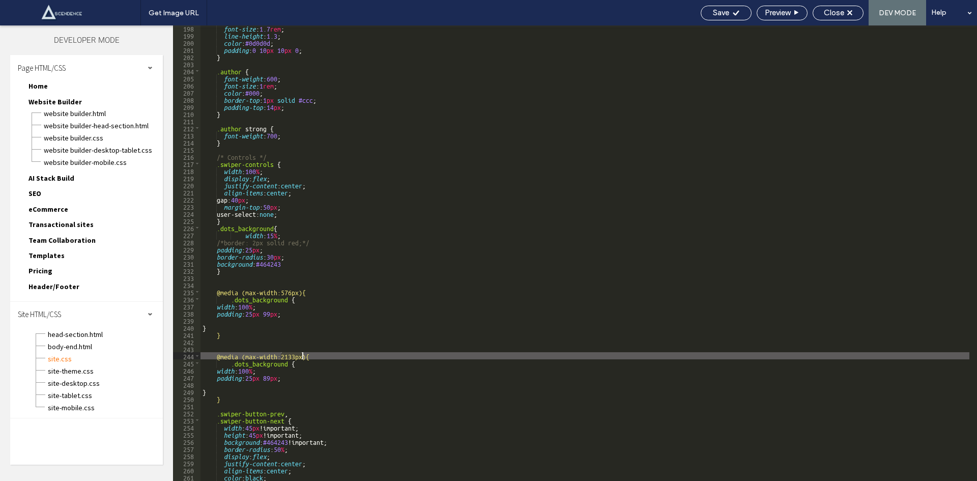
click at [290, 355] on div "font-size : 1.7 rem ; line-height : 1.3 ; color : #0d0d0d ; padding : 0 10 px 1…" at bounding box center [584, 258] width 769 height 469
type textarea "**"
click at [843, 15] on span "Close" at bounding box center [833, 12] width 20 height 9
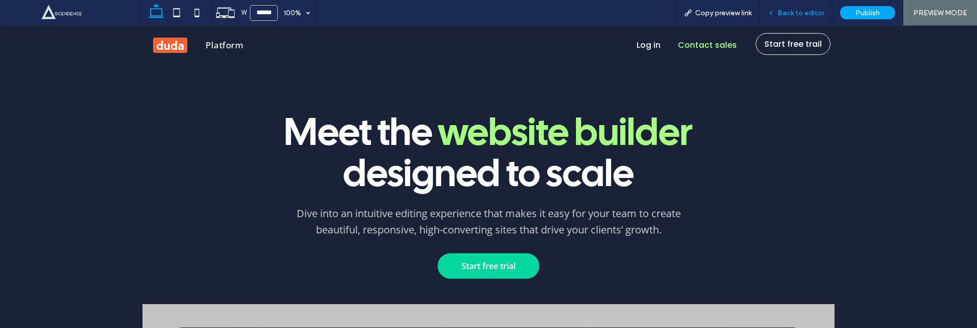
click at [778, 13] on div "Back to editor" at bounding box center [795, 13] width 72 height 9
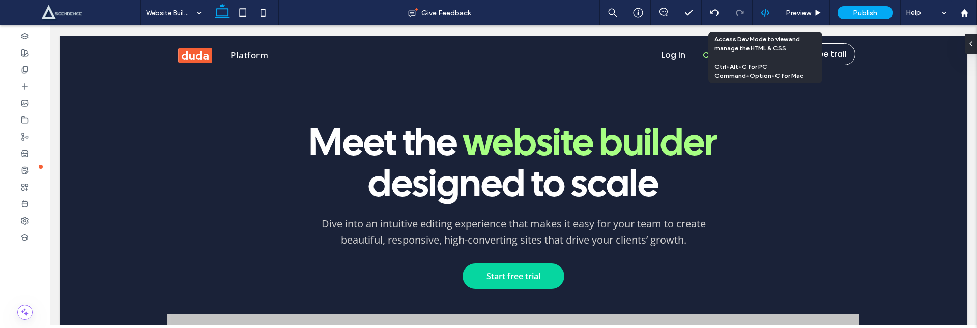
click at [768, 17] on div at bounding box center [764, 12] width 25 height 25
click at [764, 7] on div at bounding box center [764, 12] width 25 height 25
click at [763, 15] on icon at bounding box center [764, 12] width 9 height 9
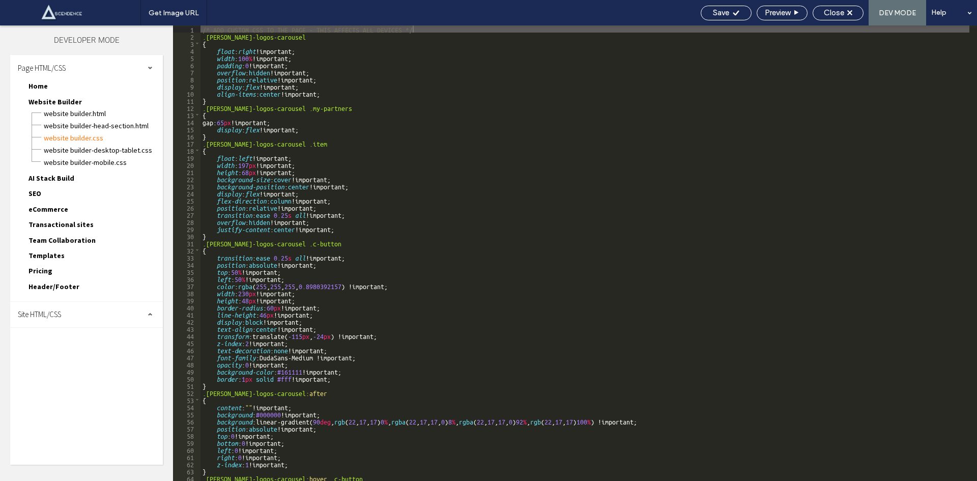
click at [100, 317] on div "Site HTML/CSS" at bounding box center [86, 314] width 153 height 25
click at [103, 328] on span "site.css" at bounding box center [104, 358] width 115 height 10
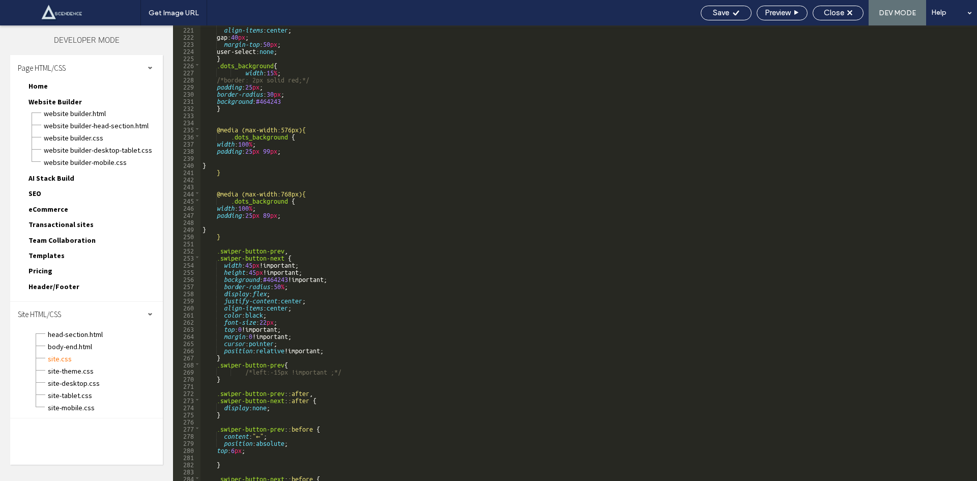
scroll to position [1567, 0]
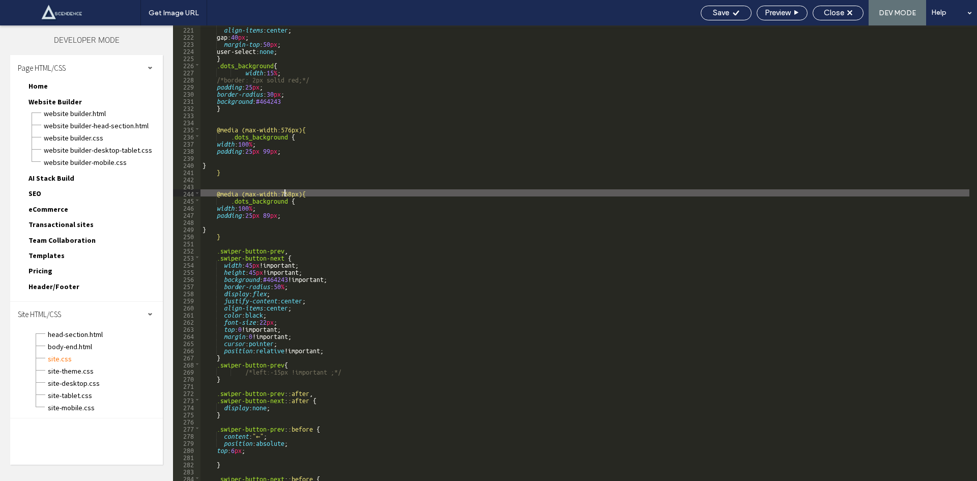
click at [286, 193] on div "align-items : center ; gap: 40 px ; margin-top : 50 px ; user-select: none ; } …" at bounding box center [584, 259] width 769 height 469
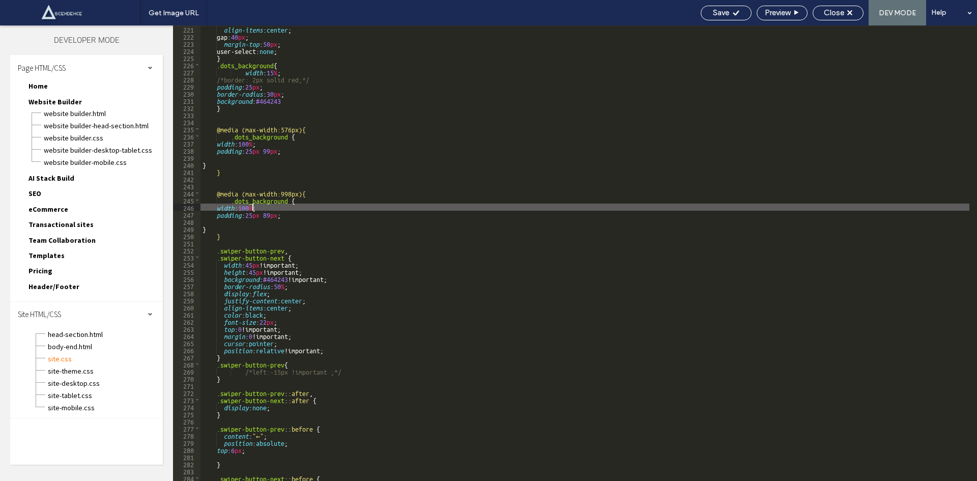
click at [251, 208] on div "align-items : center ; gap: 40 px ; margin-top : 50 px ; user-select: none ; } …" at bounding box center [584, 259] width 769 height 469
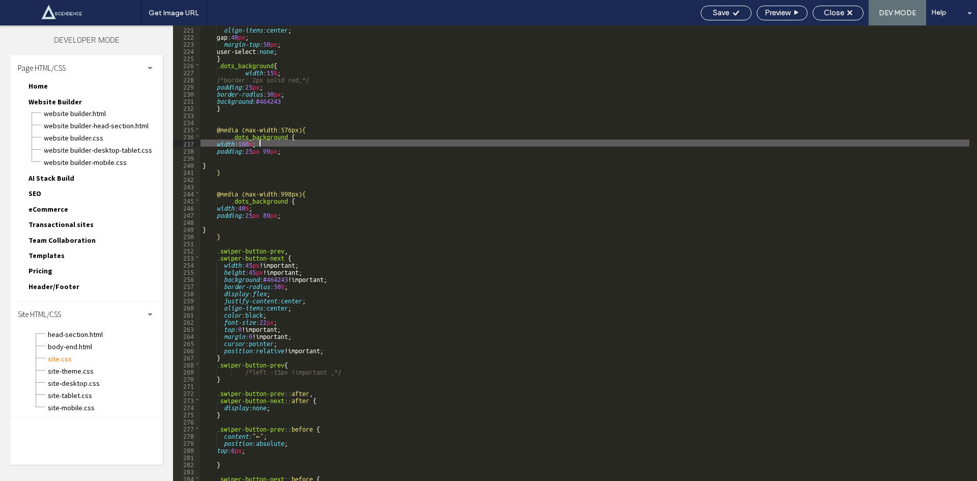
click at [291, 146] on div "align-items : center ; gap: 40 px ; margin-top : 50 px ; user-select: none ; } …" at bounding box center [584, 259] width 769 height 469
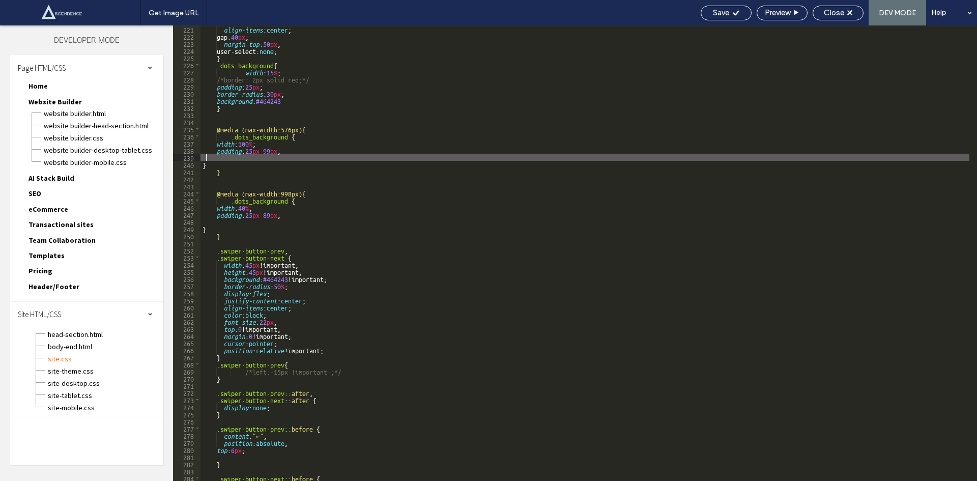
click at [278, 156] on div "align-items : center ; gap: 40 px ; margin-top : 50 px ; user-select: none ; } …" at bounding box center [584, 259] width 769 height 469
click at [271, 160] on div "align-items : center ; gap: 40 px ; margin-top : 50 px ; user-select: none ; } …" at bounding box center [584, 259] width 769 height 469
click at [261, 165] on div "align-items : center ; gap: 40 px ; margin-top : 50 px ; user-select: none ; } …" at bounding box center [584, 259] width 769 height 469
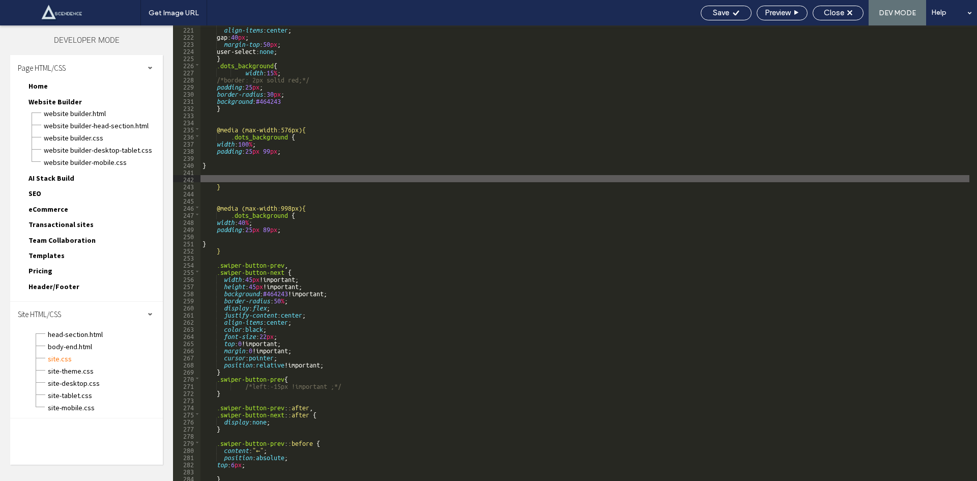
paste textarea
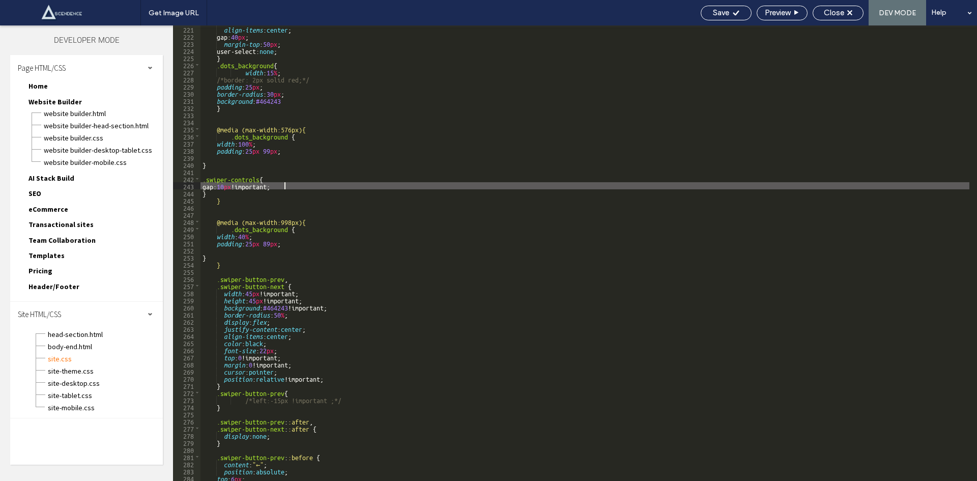
click at [235, 186] on div "align-items : center ; gap: 40 px ; margin-top : 50 px ; user-select: none ; } …" at bounding box center [584, 259] width 769 height 469
click at [237, 186] on div "align-items : center ; gap: 40 px ; margin-top : 50 px ; user-select: none ; } …" at bounding box center [584, 259] width 769 height 469
type textarea "**"
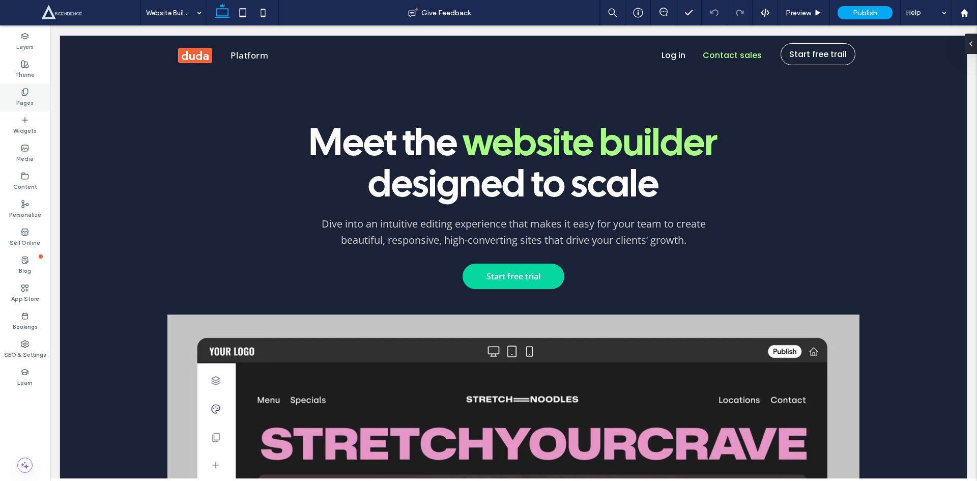
click at [26, 98] on label "Pages" at bounding box center [24, 101] width 17 height 11
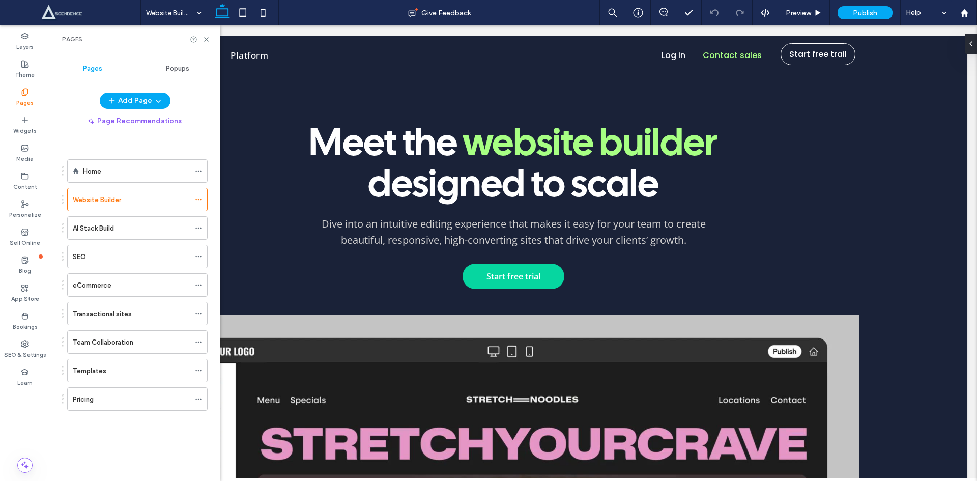
click at [106, 158] on div "Home Website Builder AI Stack Build SEO eCommerce Transactional sites Team Coll…" at bounding box center [130, 282] width 153 height 256
click at [108, 166] on div "Home" at bounding box center [136, 171] width 107 height 11
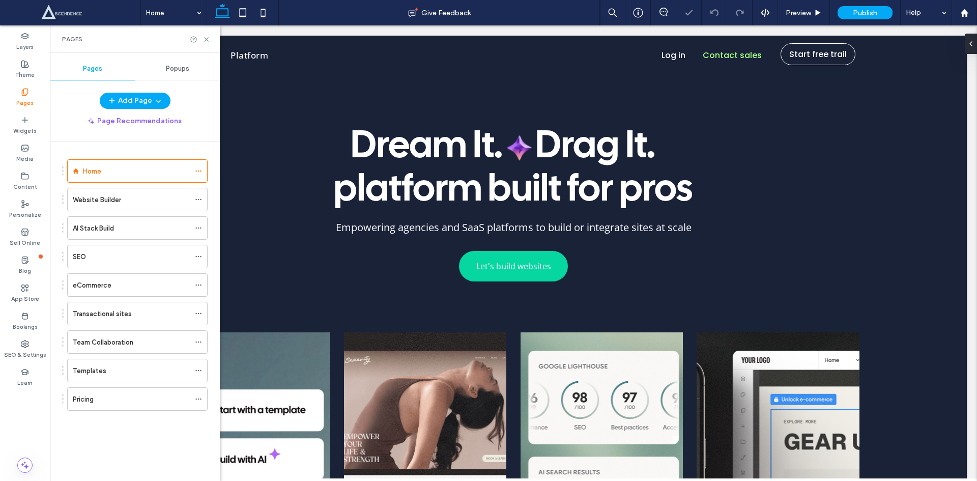
click at [211, 39] on div "Pages" at bounding box center [135, 38] width 170 height 27
click at [208, 39] on icon at bounding box center [206, 40] width 8 height 8
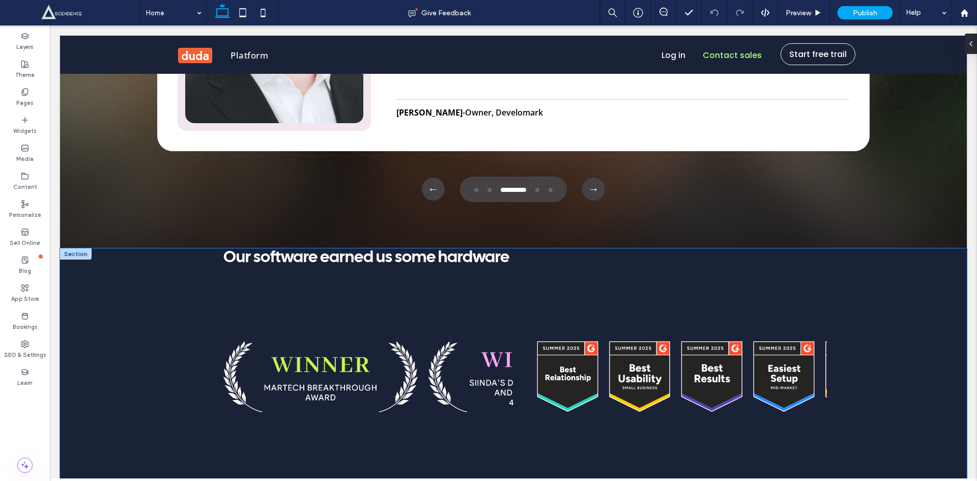
scroll to position [4272, 0]
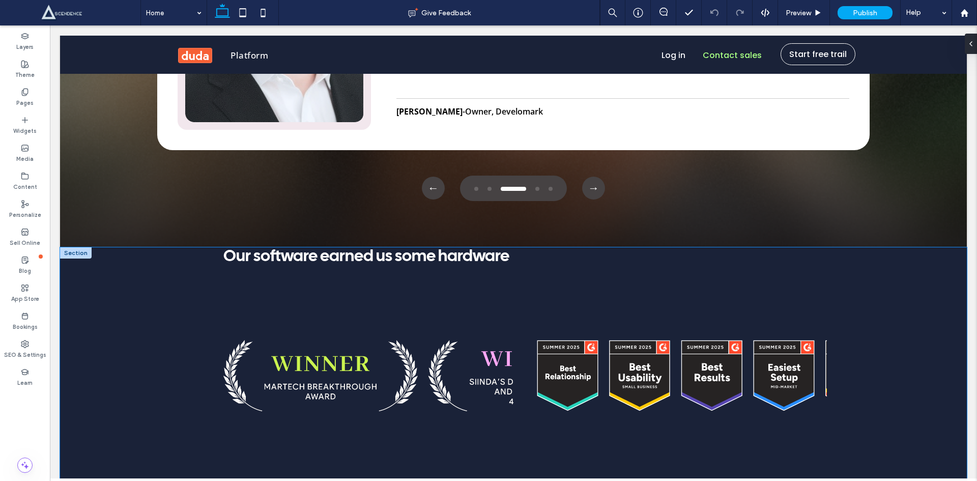
click at [80, 247] on div "Our software earned us some hardware ﻿" at bounding box center [513, 375] width 906 height 256
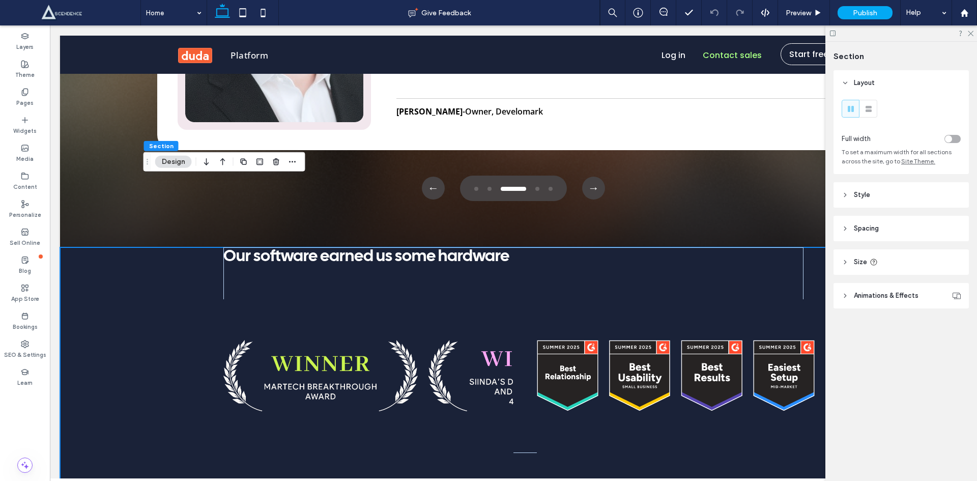
click at [865, 229] on span "Spacing" at bounding box center [865, 228] width 25 height 10
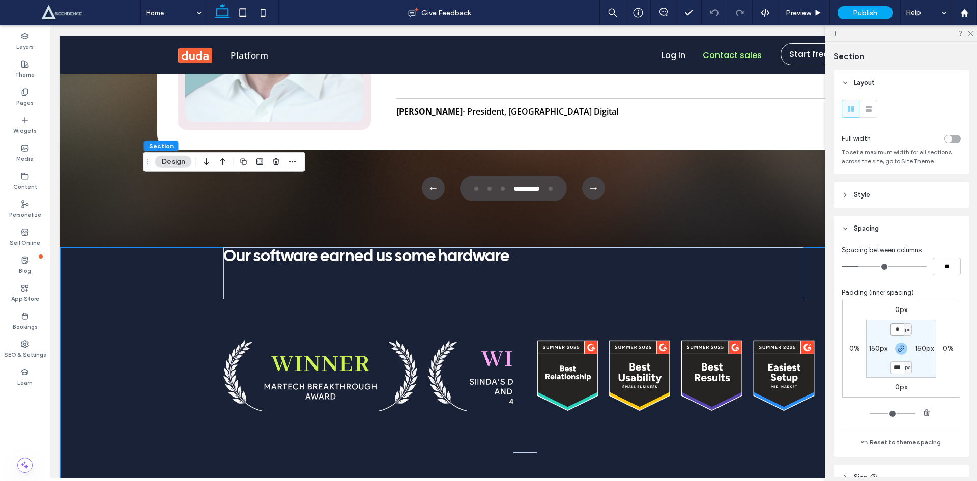
click at [898, 332] on input "*" at bounding box center [896, 329] width 13 height 13
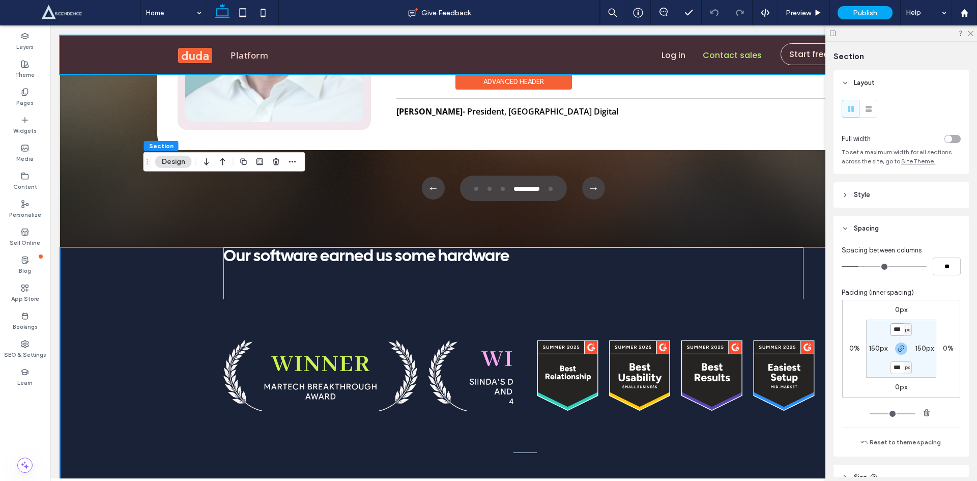
type input "***"
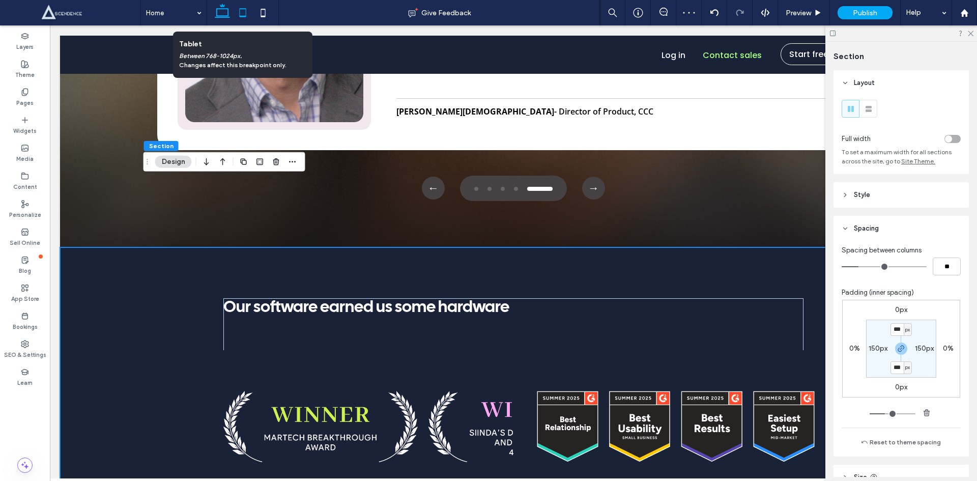
click at [248, 18] on icon at bounding box center [242, 13] width 20 height 20
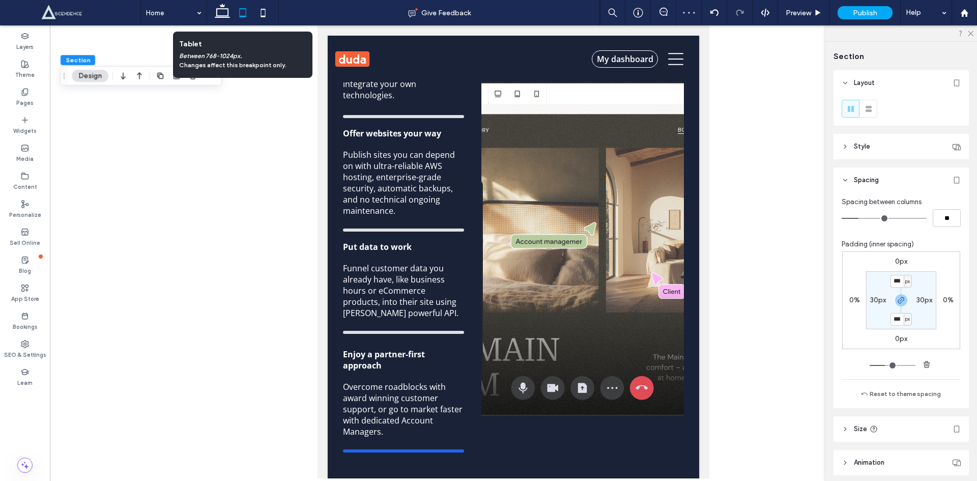
type input "**"
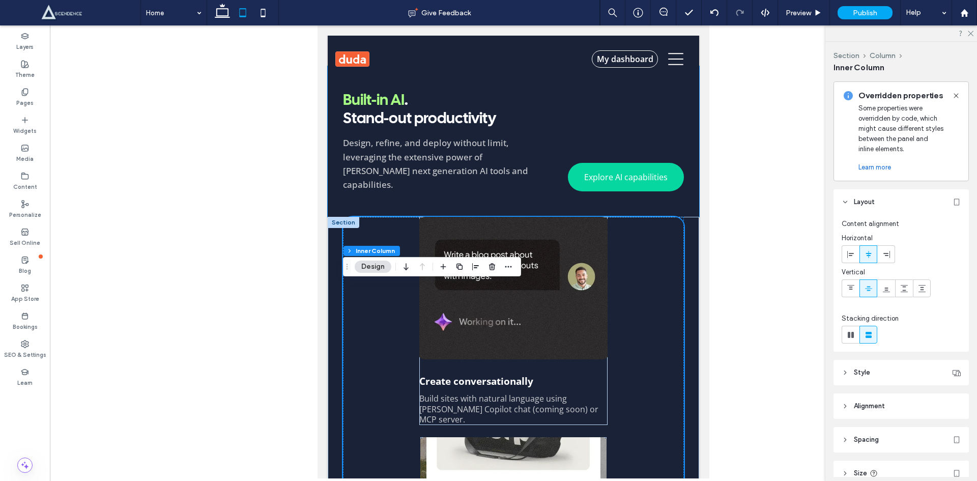
scroll to position [694, 0]
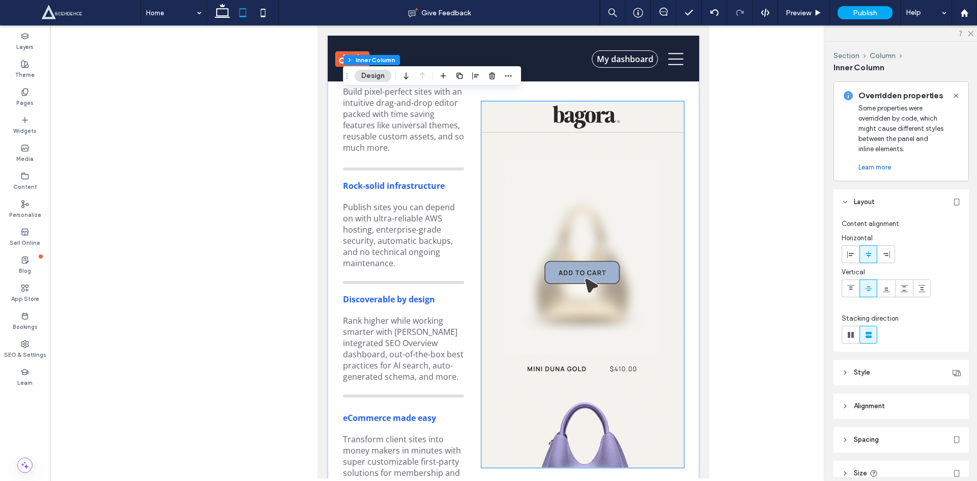
scroll to position [2237, 0]
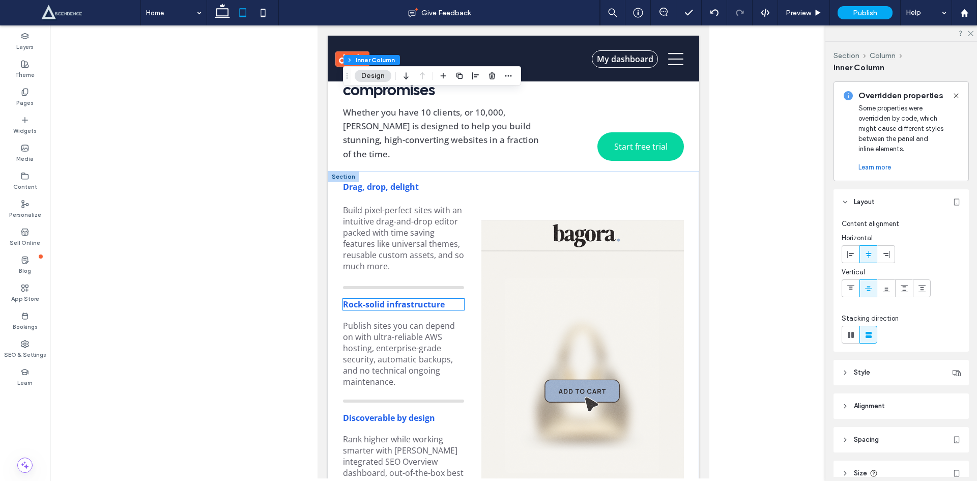
click at [395, 299] on strong "Rock-solid infrastructure" at bounding box center [394, 304] width 102 height 11
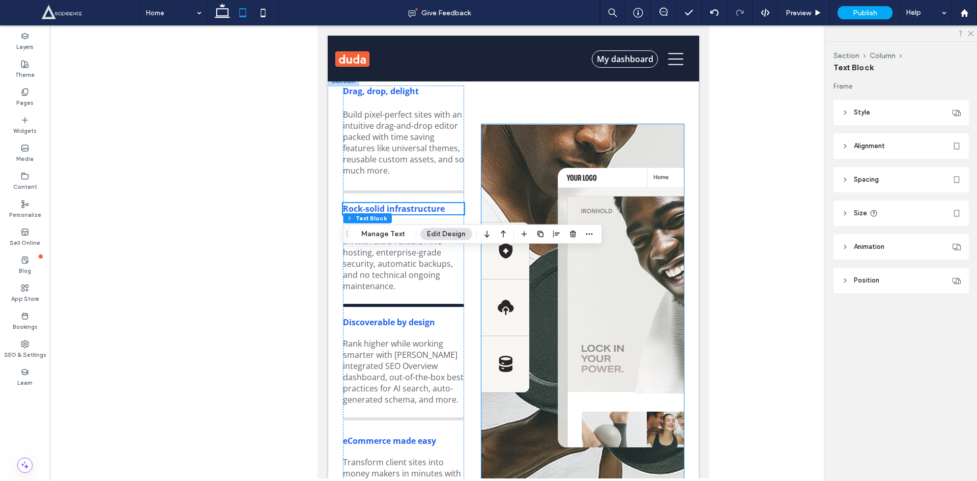
scroll to position [2355, 0]
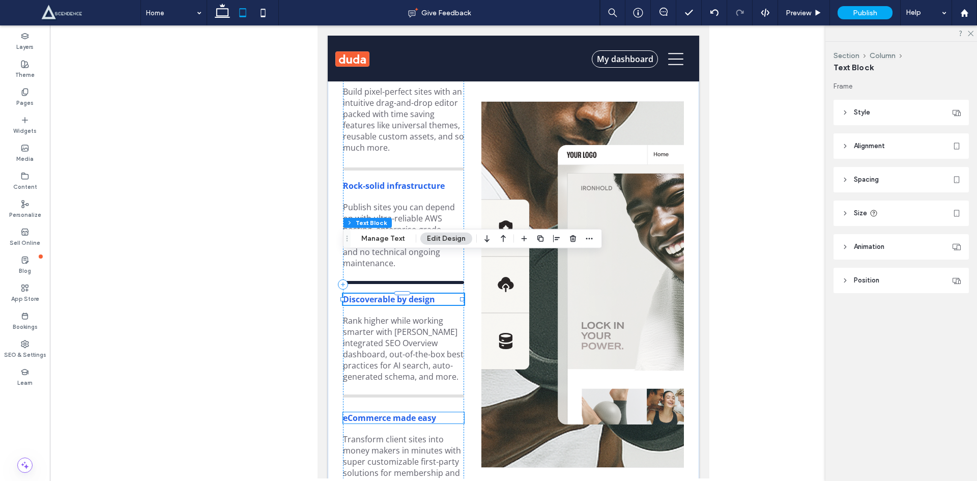
click at [404, 412] on strong "eCommerce made easy" at bounding box center [389, 417] width 93 height 11
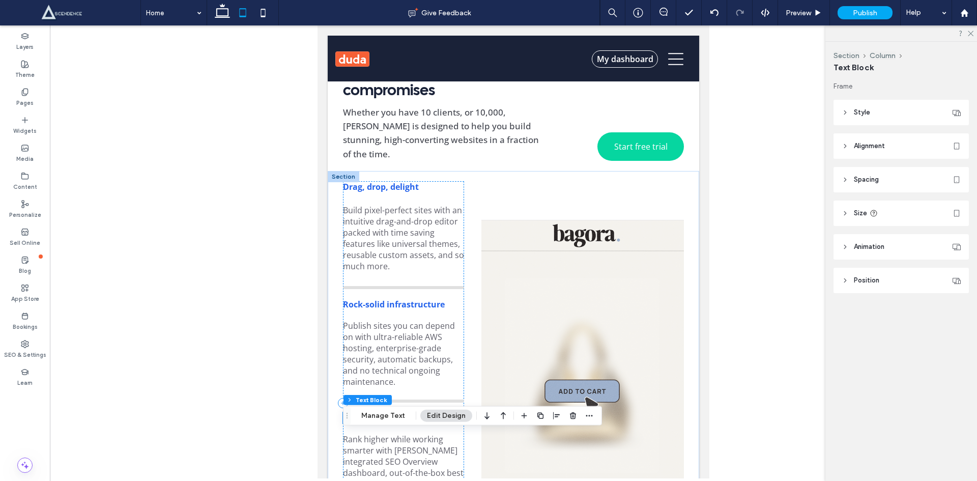
scroll to position [2118, 0]
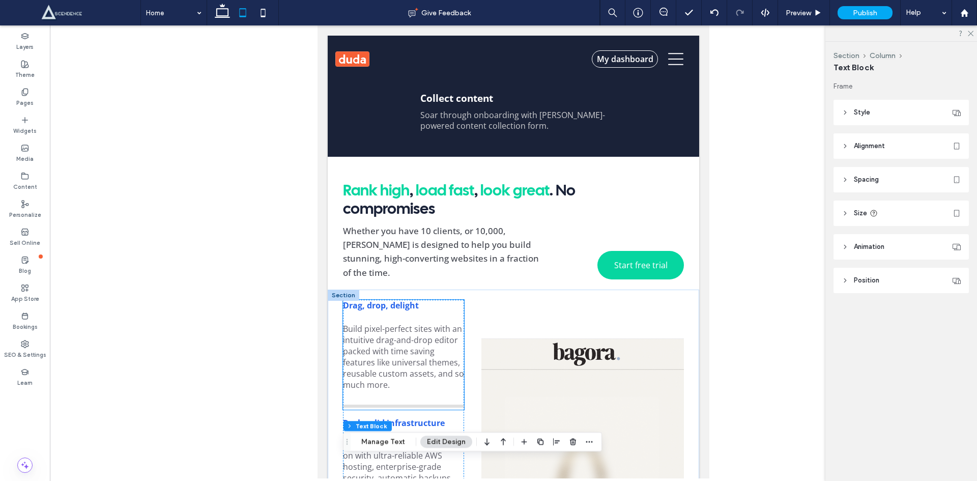
click at [396, 300] on strong "Drag, drop, delight" at bounding box center [381, 305] width 76 height 11
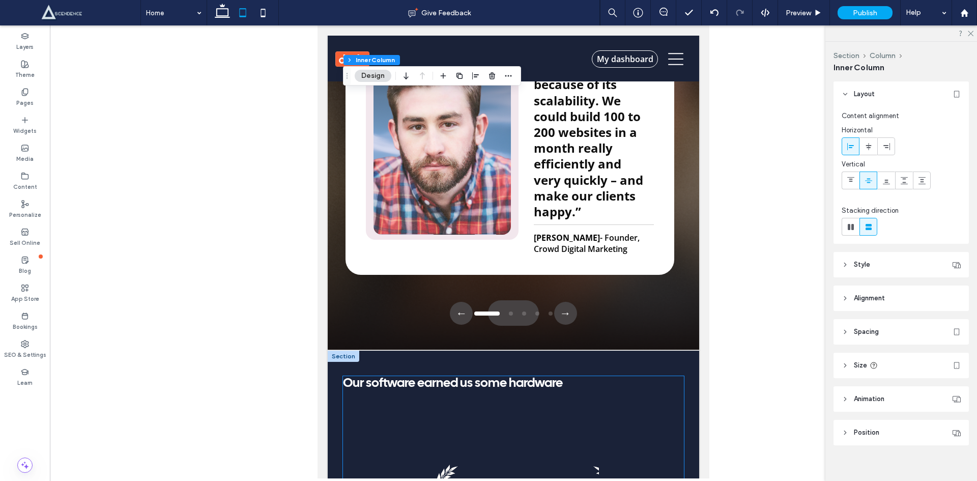
scroll to position [4848, 0]
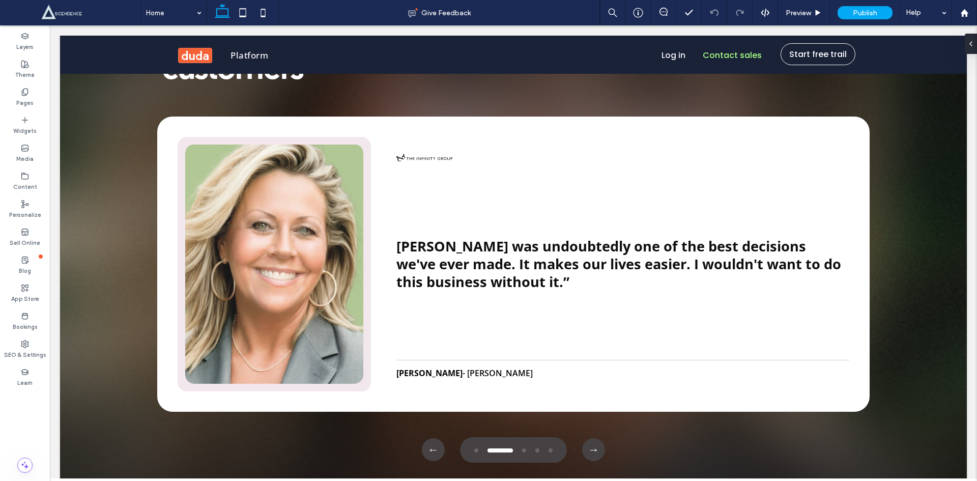
scroll to position [4025, 0]
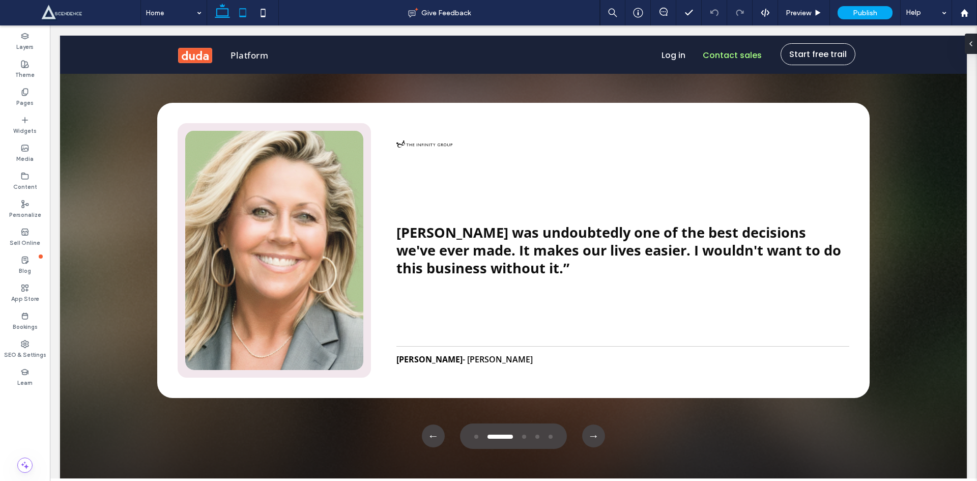
click at [238, 13] on icon at bounding box center [242, 13] width 20 height 20
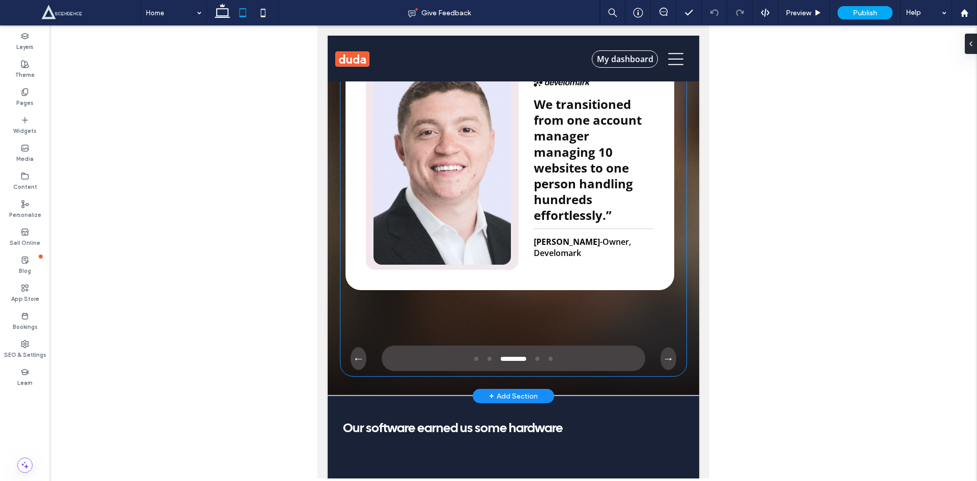
scroll to position [4729, 0]
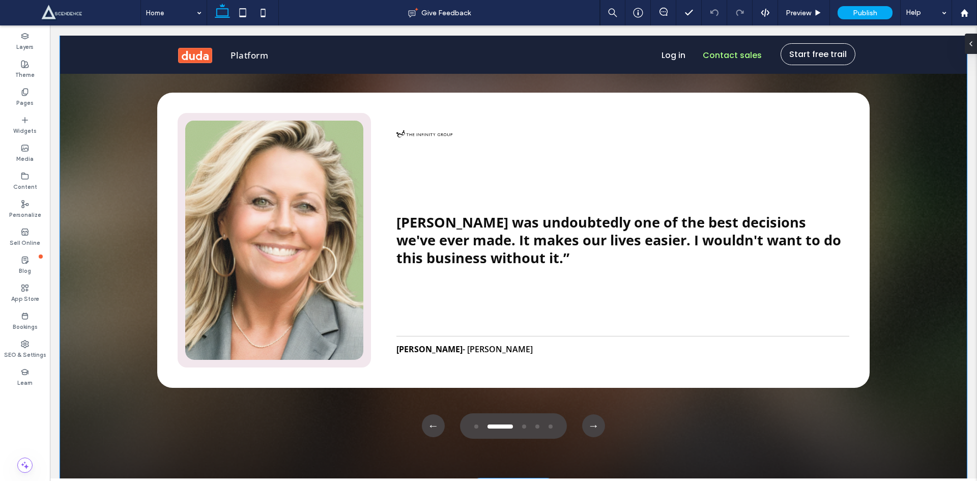
scroll to position [4035, 0]
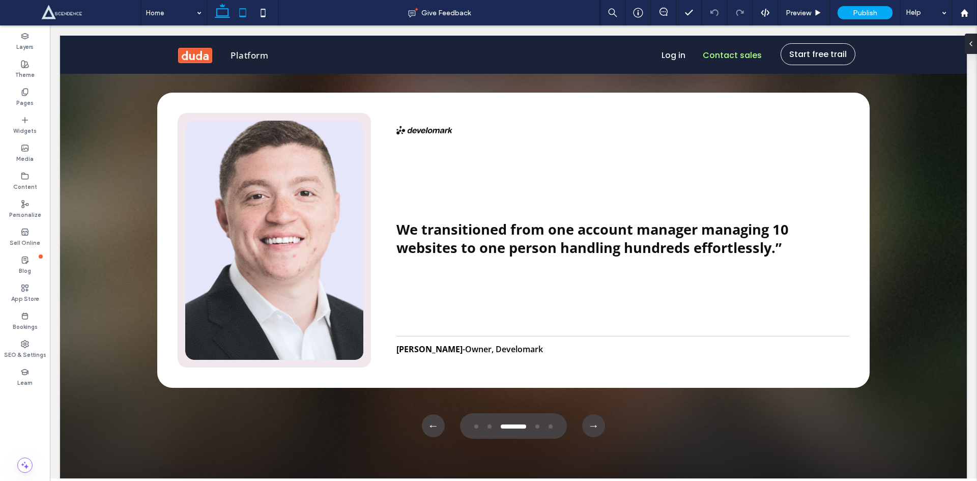
click at [238, 16] on icon at bounding box center [242, 13] width 20 height 20
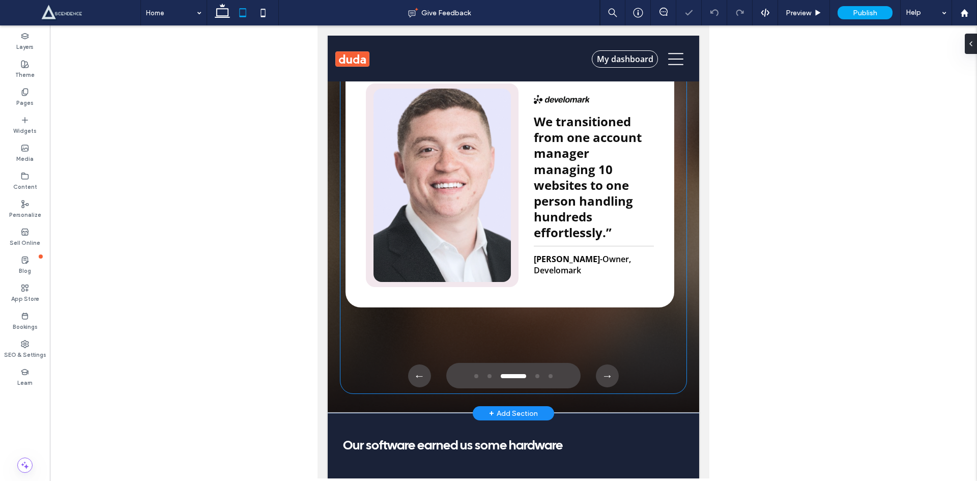
scroll to position [4848, 0]
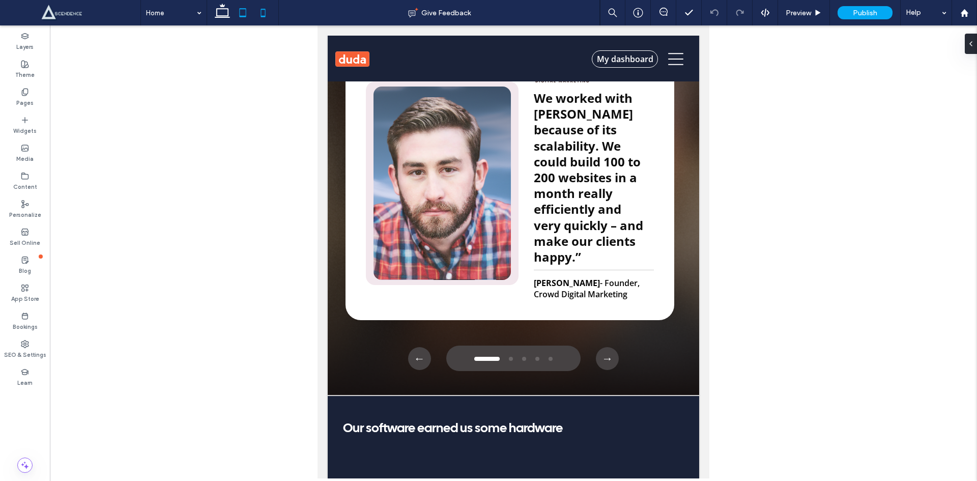
click at [264, 11] on icon at bounding box center [263, 13] width 20 height 20
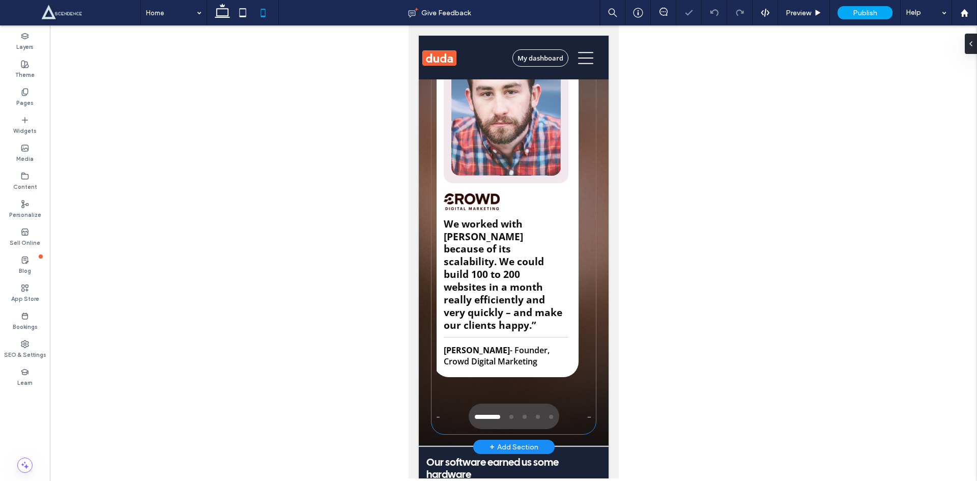
scroll to position [6828, 0]
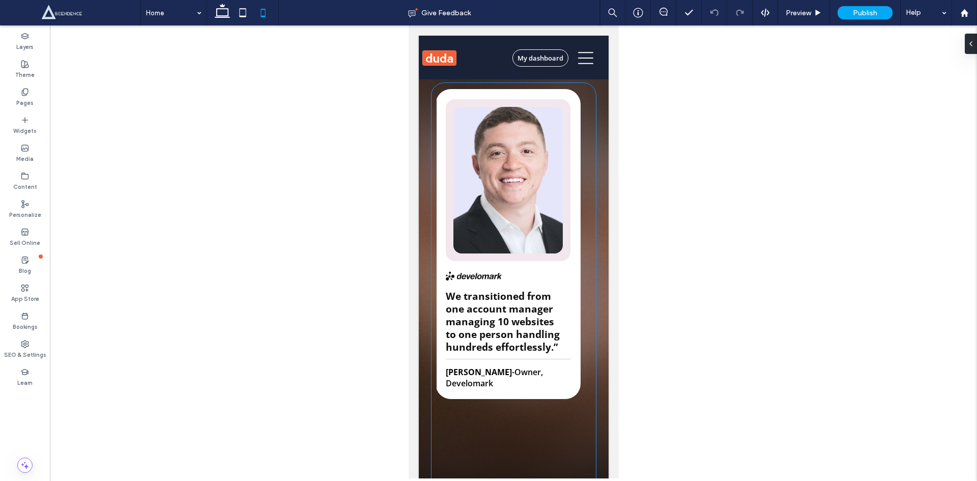
scroll to position [6765, 0]
